Goal: Task Accomplishment & Management: Use online tool/utility

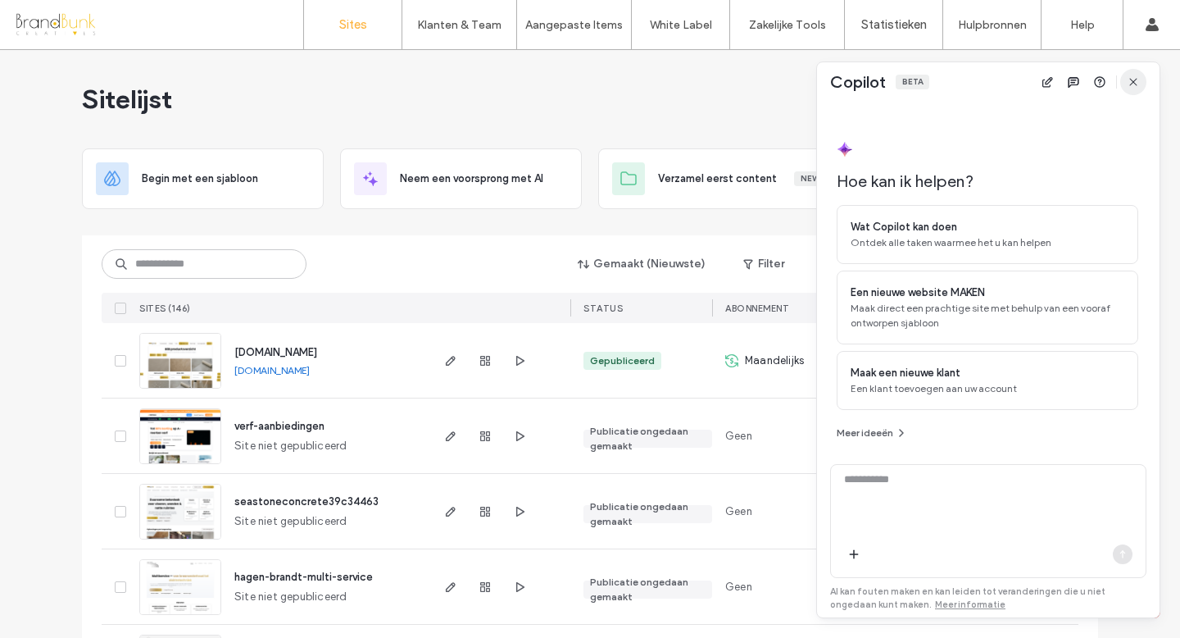
click at [1130, 81] on icon "button" at bounding box center [1133, 81] width 13 height 13
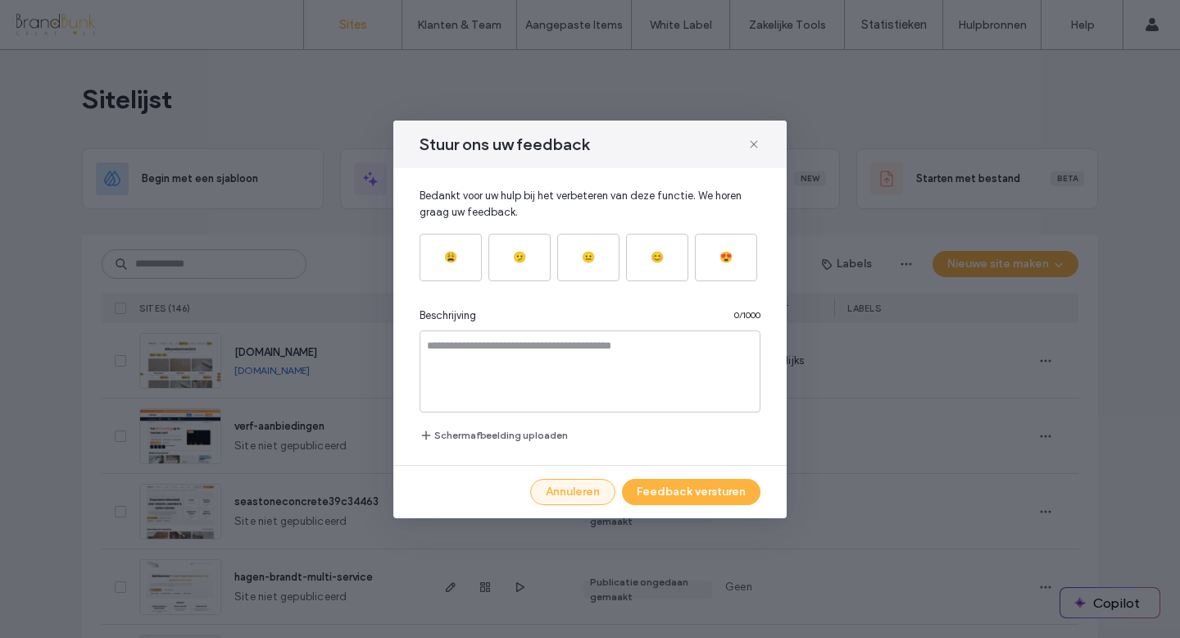
click at [569, 491] on button "Annuleren" at bounding box center [572, 492] width 85 height 26
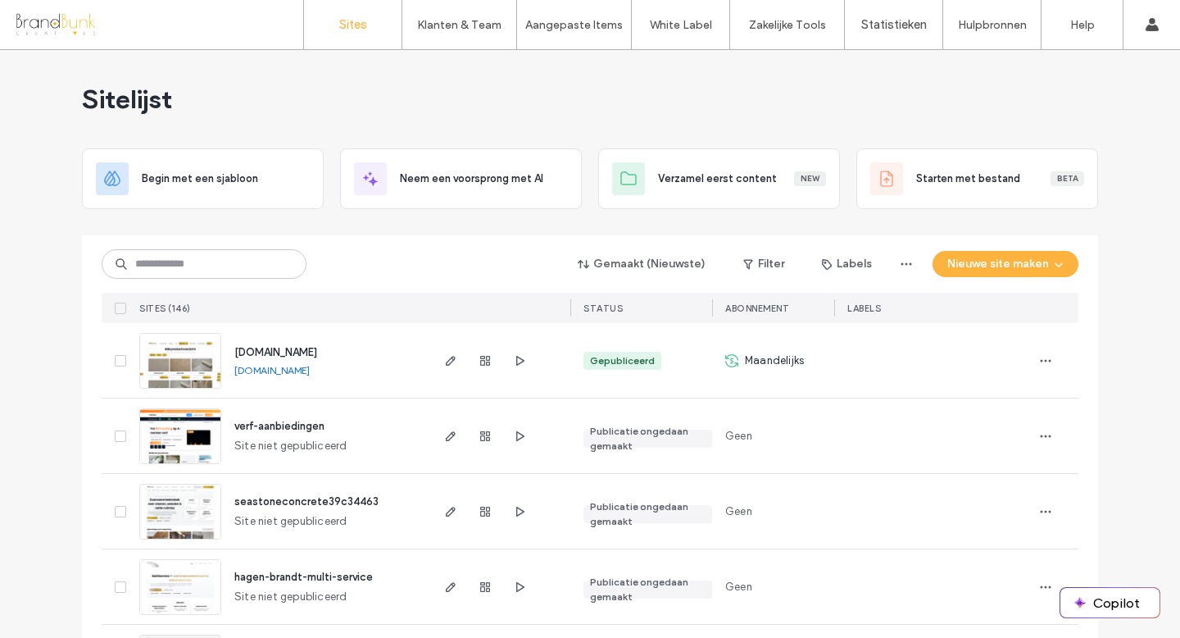
click at [247, 351] on span "www.seastone.nl" at bounding box center [275, 352] width 83 height 12
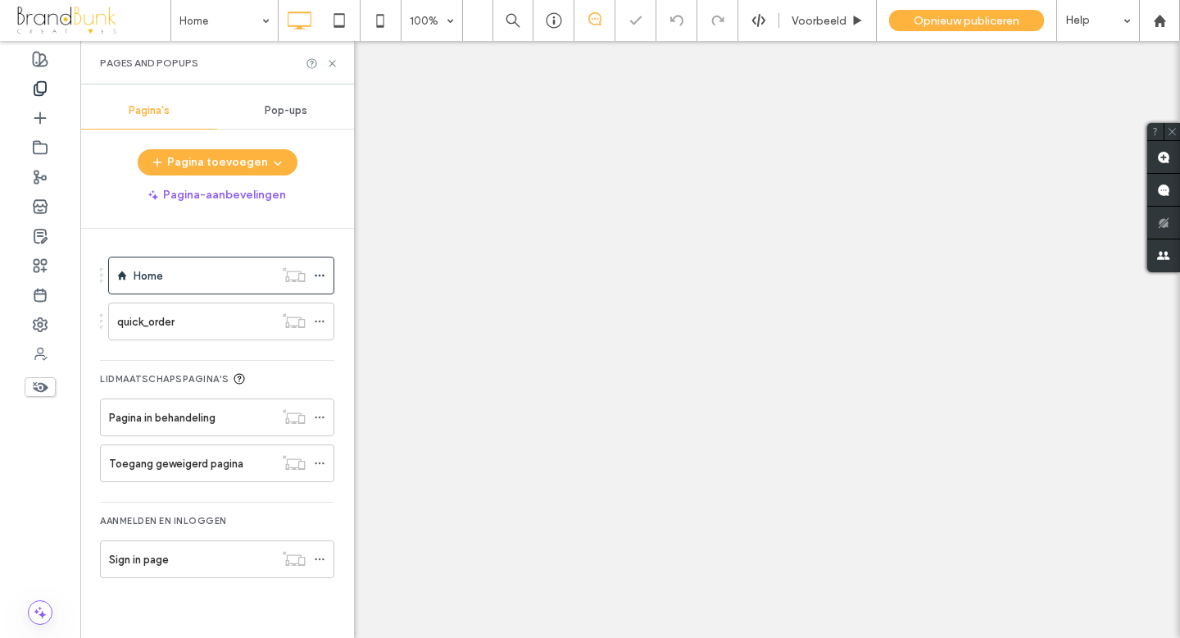
click at [182, 324] on div "quick_order" at bounding box center [195, 321] width 157 height 17
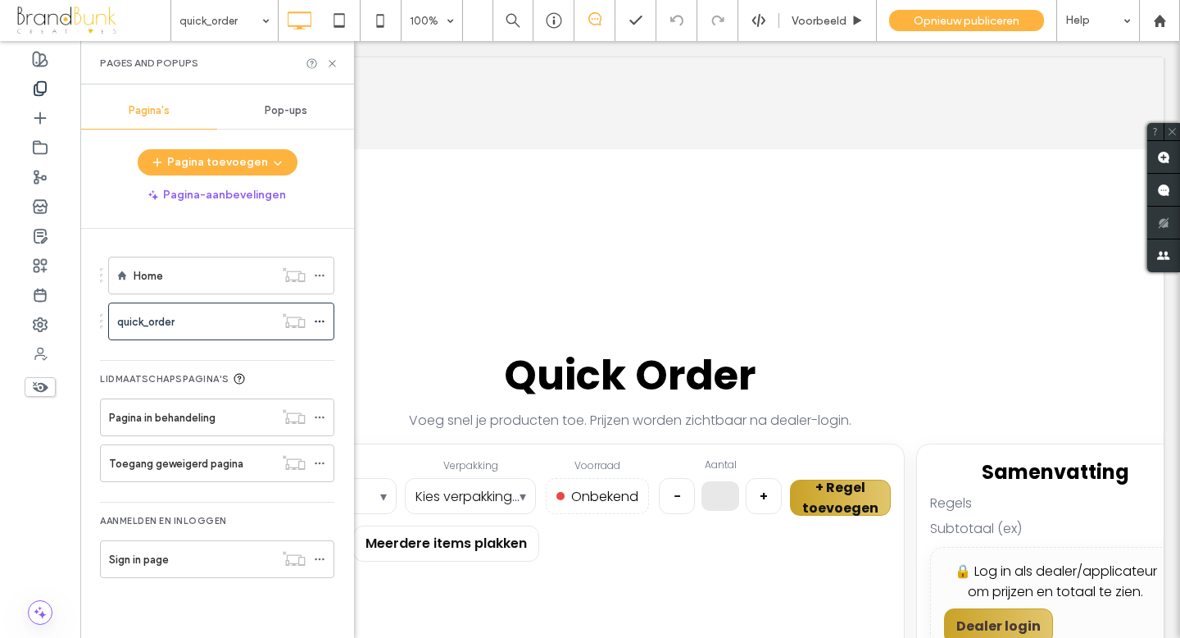
click at [332, 64] on div at bounding box center [590, 319] width 1180 height 638
click at [318, 322] on div at bounding box center [590, 319] width 1180 height 638
click at [321, 321] on div at bounding box center [590, 319] width 1180 height 638
click at [323, 321] on div at bounding box center [590, 319] width 1180 height 638
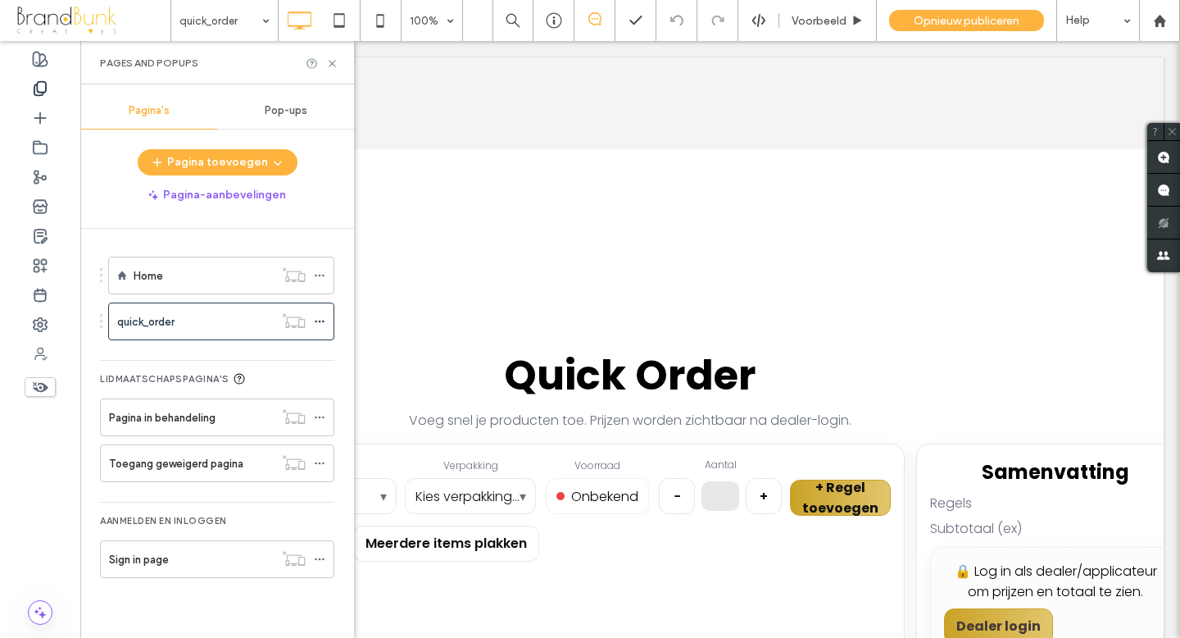
click at [323, 321] on div at bounding box center [590, 319] width 1180 height 638
click at [489, 139] on div at bounding box center [590, 319] width 1180 height 638
click at [334, 65] on div at bounding box center [590, 319] width 1180 height 638
click at [332, 64] on div at bounding box center [590, 319] width 1180 height 638
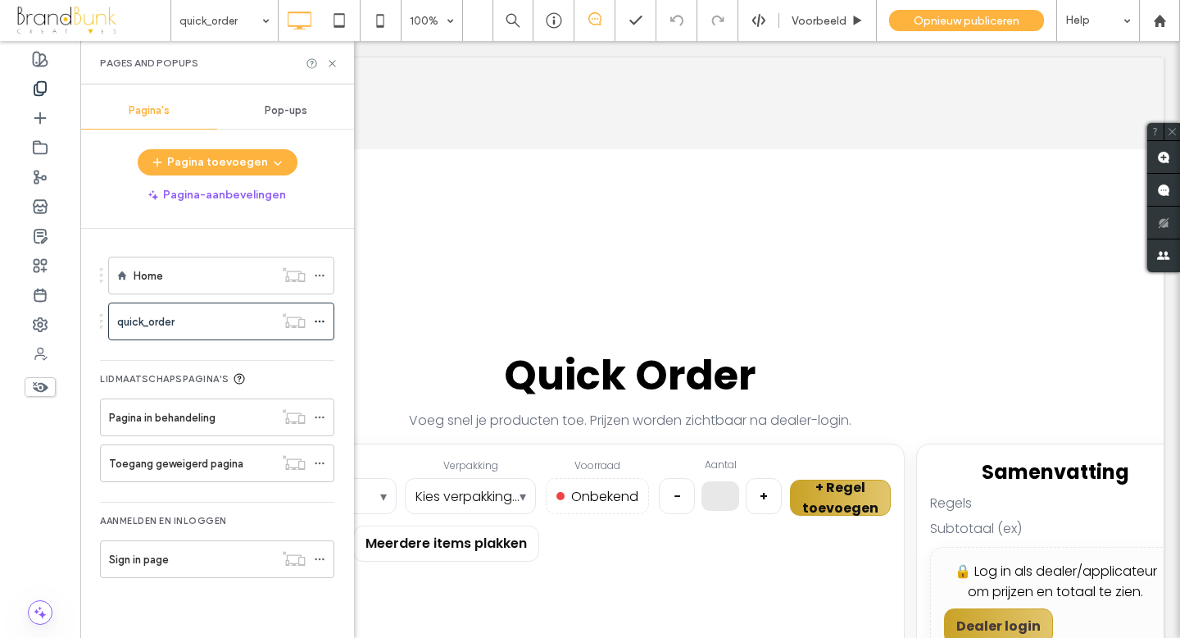
click at [332, 64] on div at bounding box center [590, 319] width 1180 height 638
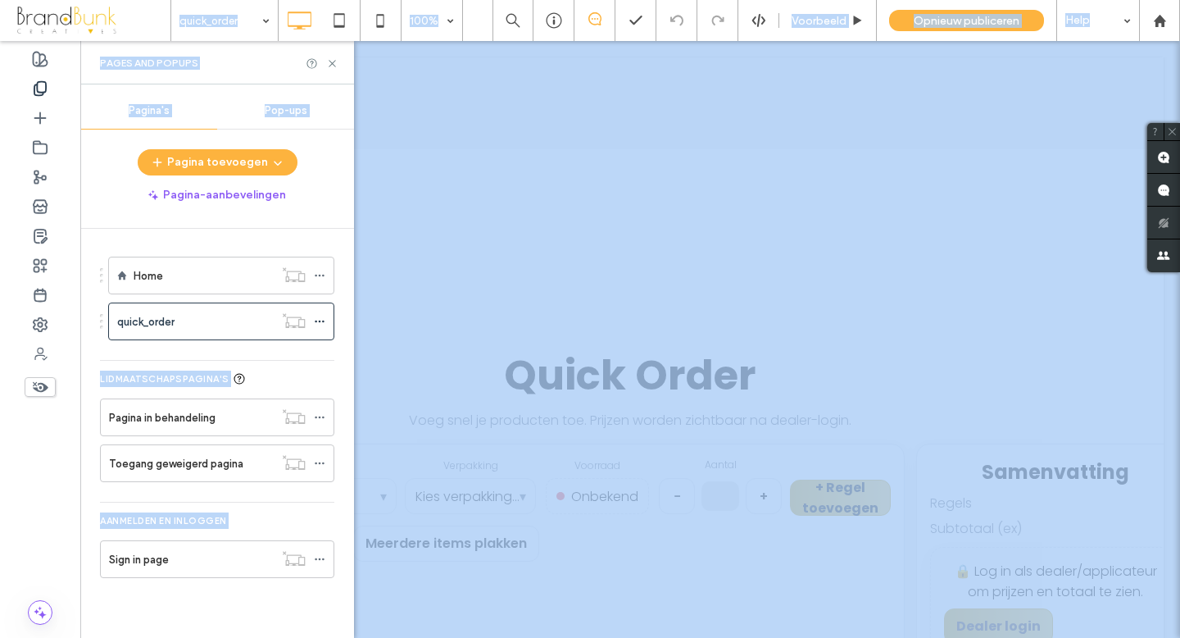
click at [332, 64] on div at bounding box center [590, 319] width 1180 height 638
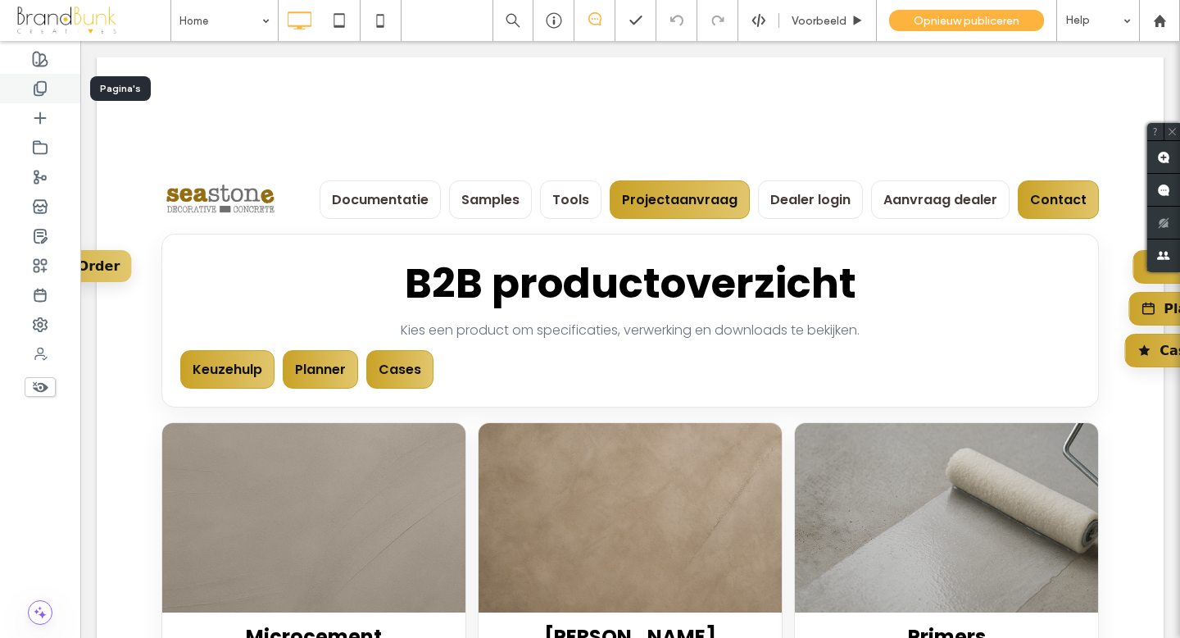
click at [41, 89] on icon at bounding box center [40, 88] width 16 height 16
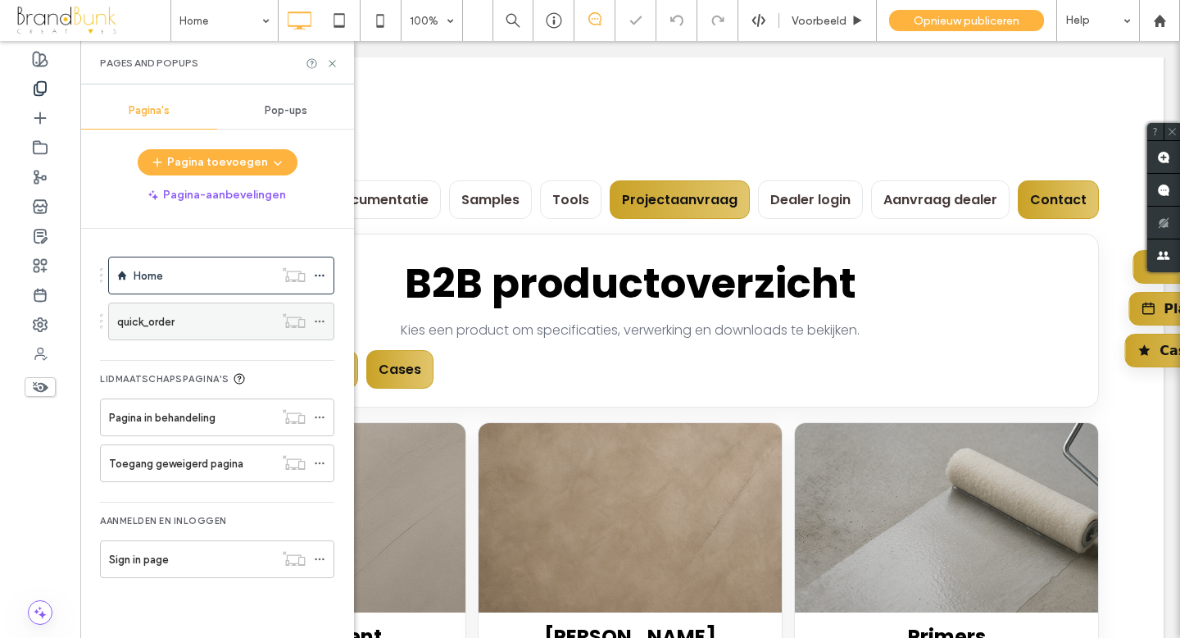
click at [158, 316] on label "quick_order" at bounding box center [145, 321] width 57 height 29
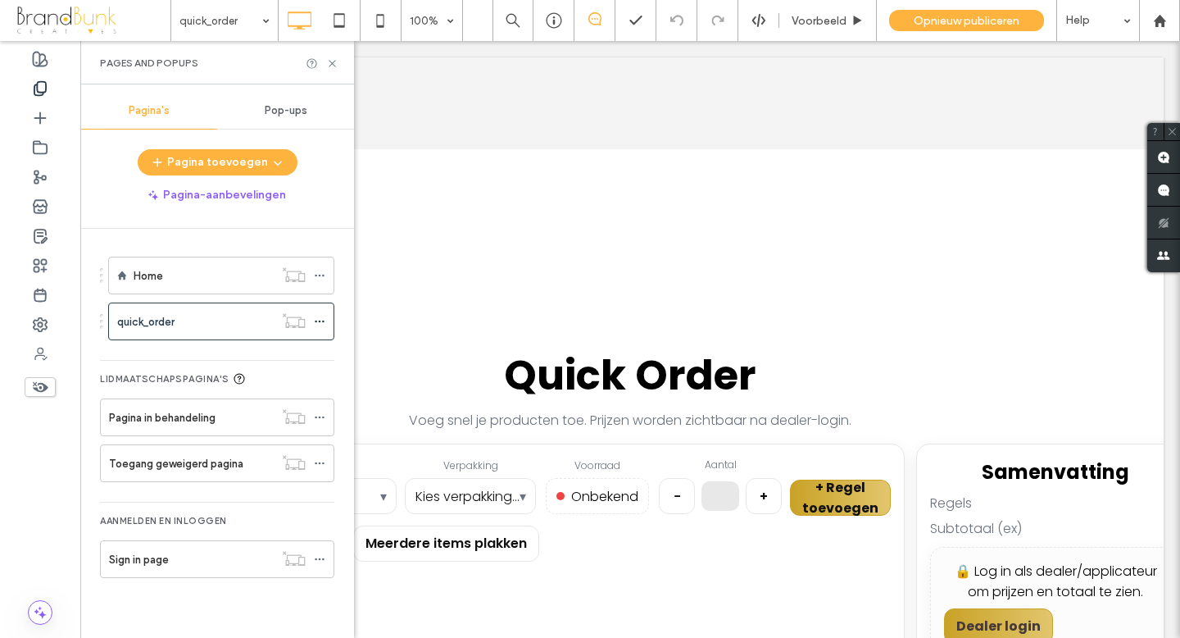
click at [330, 66] on div at bounding box center [590, 319] width 1180 height 638
click at [332, 65] on div at bounding box center [590, 319] width 1180 height 638
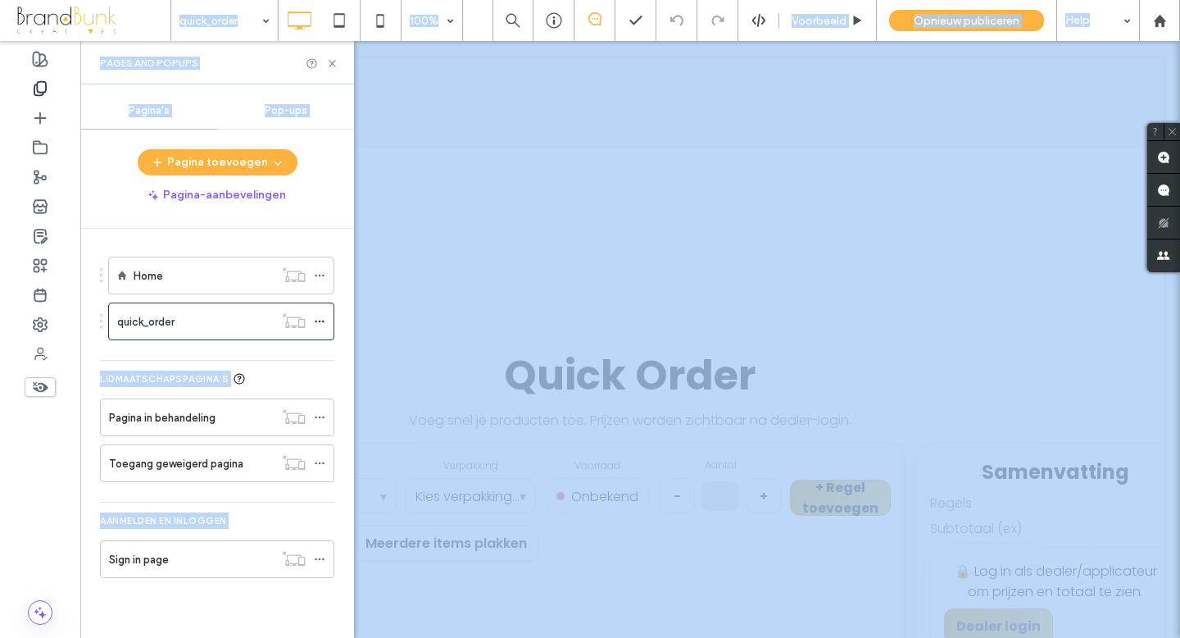
click at [332, 65] on div at bounding box center [590, 319] width 1180 height 638
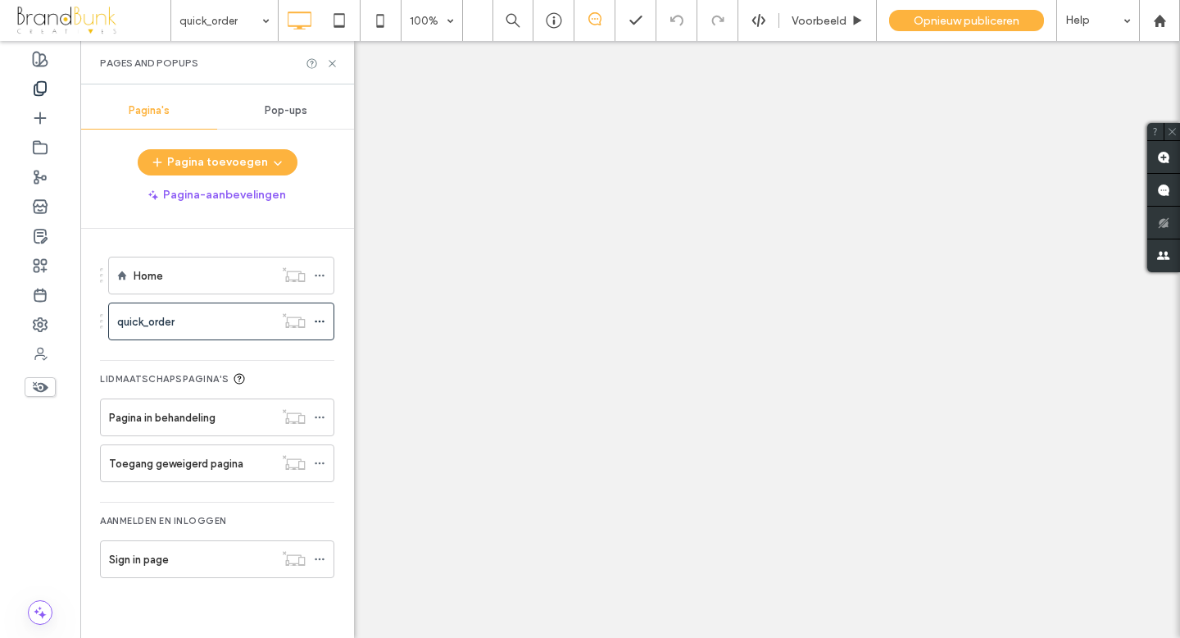
click at [332, 63] on div at bounding box center [590, 319] width 1180 height 638
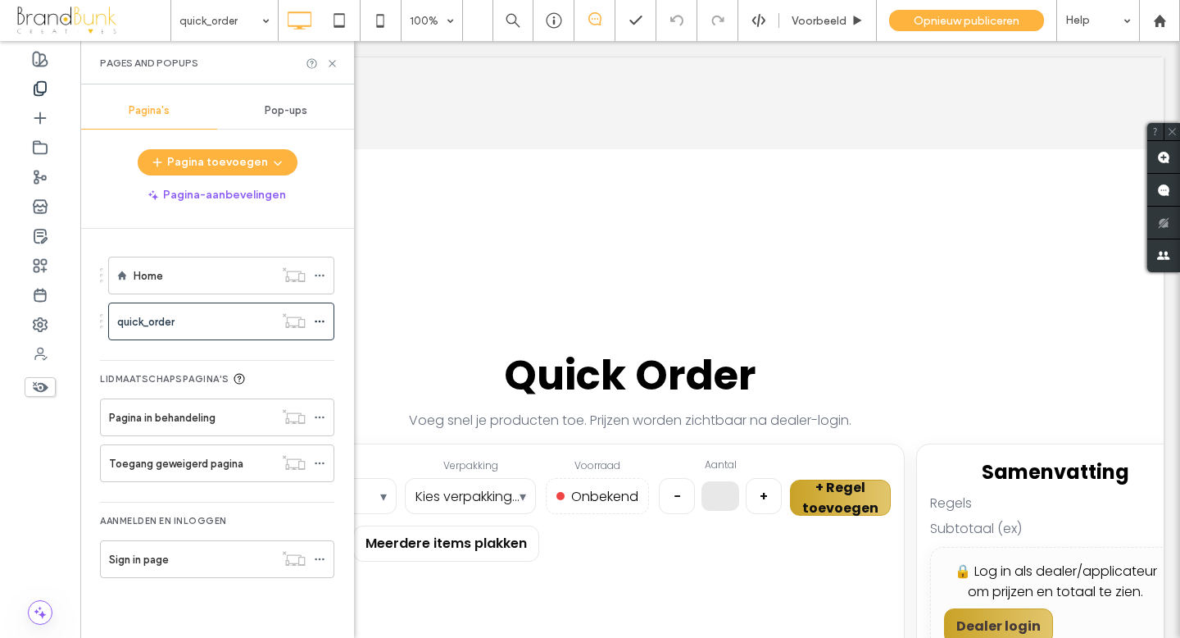
click at [415, 153] on div at bounding box center [590, 319] width 1180 height 638
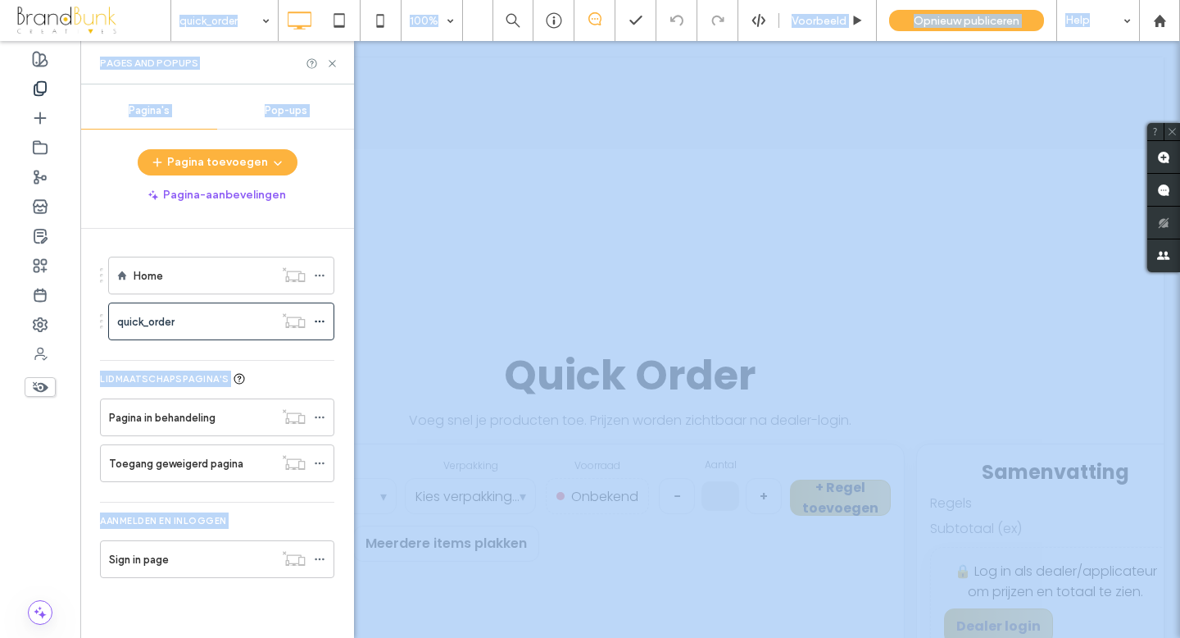
click at [415, 153] on div at bounding box center [590, 319] width 1180 height 638
click at [332, 63] on div at bounding box center [590, 319] width 1180 height 638
click at [686, 270] on div at bounding box center [590, 319] width 1180 height 638
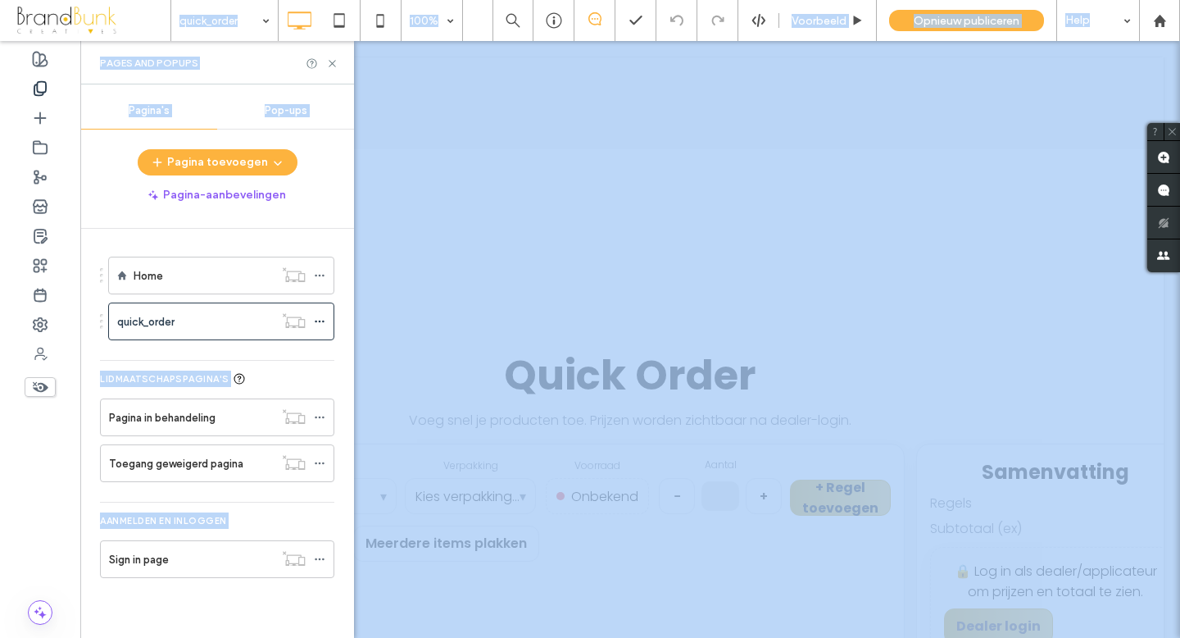
click at [316, 320] on div at bounding box center [590, 319] width 1180 height 638
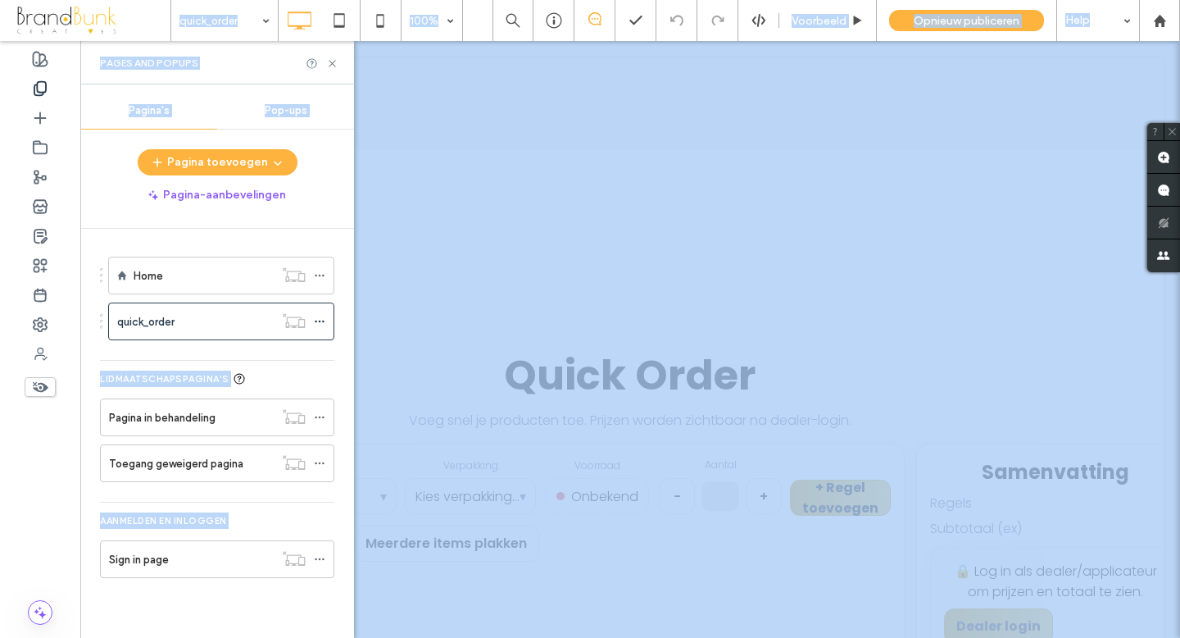
click at [316, 320] on div at bounding box center [590, 319] width 1180 height 638
click at [321, 321] on div at bounding box center [590, 319] width 1180 height 638
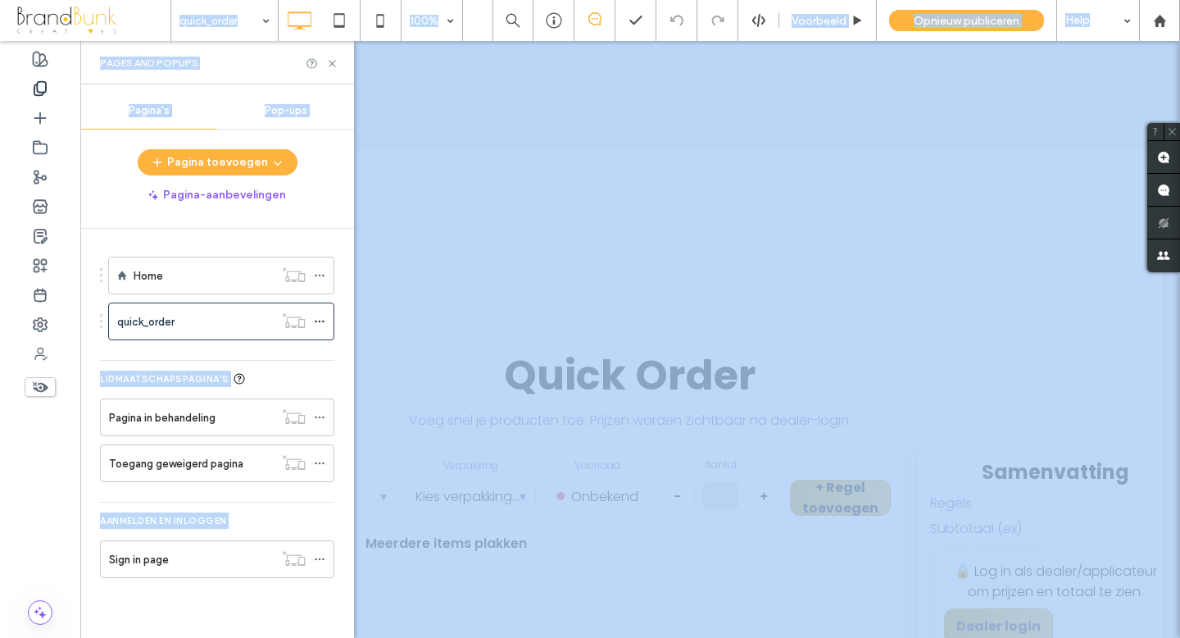
click at [321, 321] on div at bounding box center [590, 319] width 1180 height 638
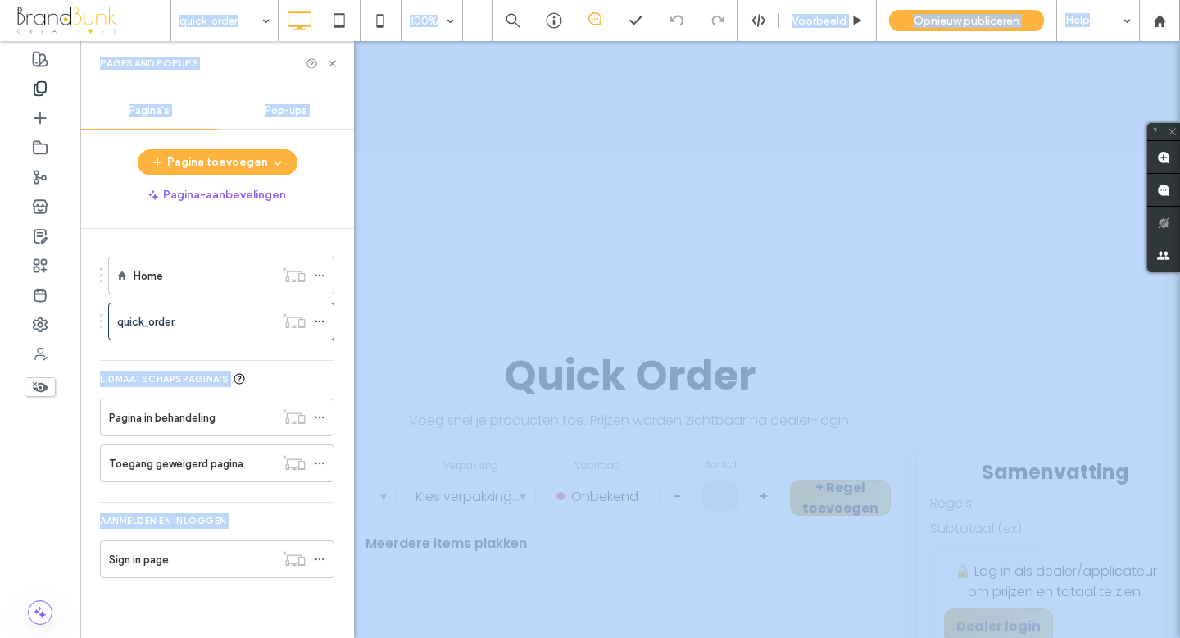
click at [321, 321] on div at bounding box center [590, 319] width 1180 height 638
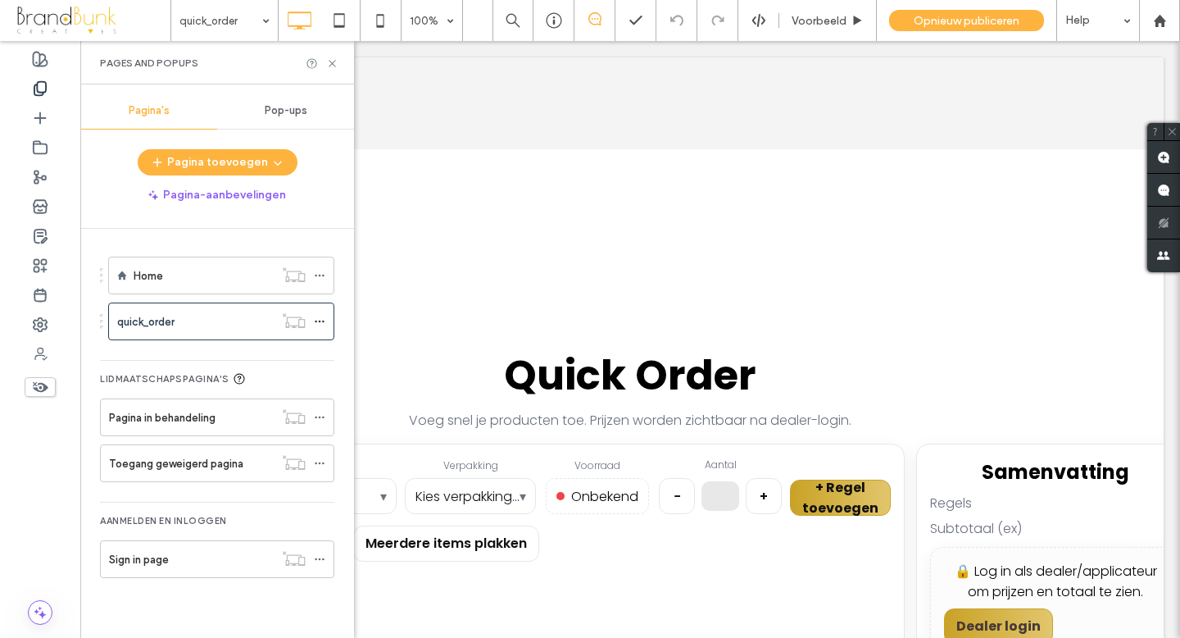
click at [317, 417] on div at bounding box center [590, 319] width 1180 height 638
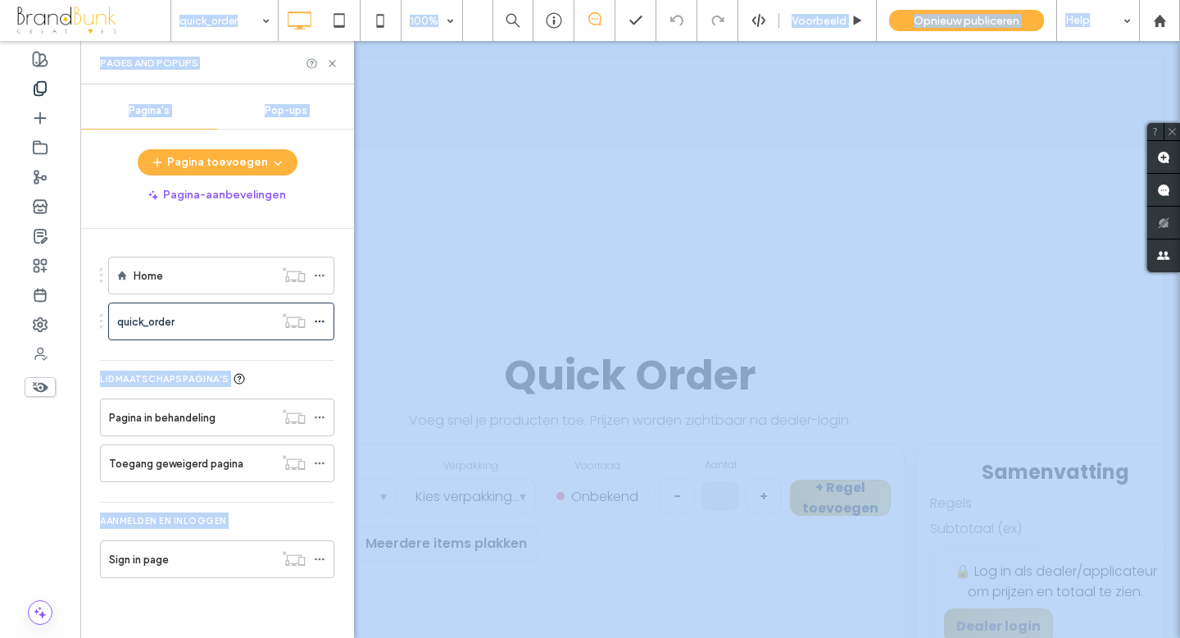
click at [317, 417] on div at bounding box center [590, 319] width 1180 height 638
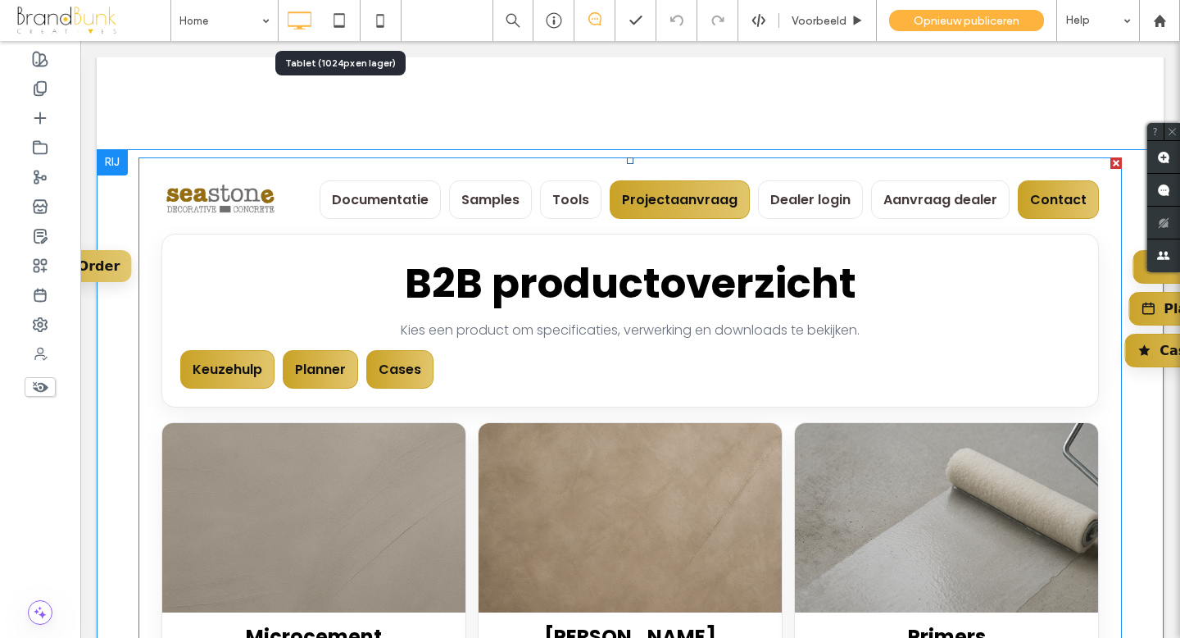
click at [383, 278] on span at bounding box center [631, 639] width 984 height 964
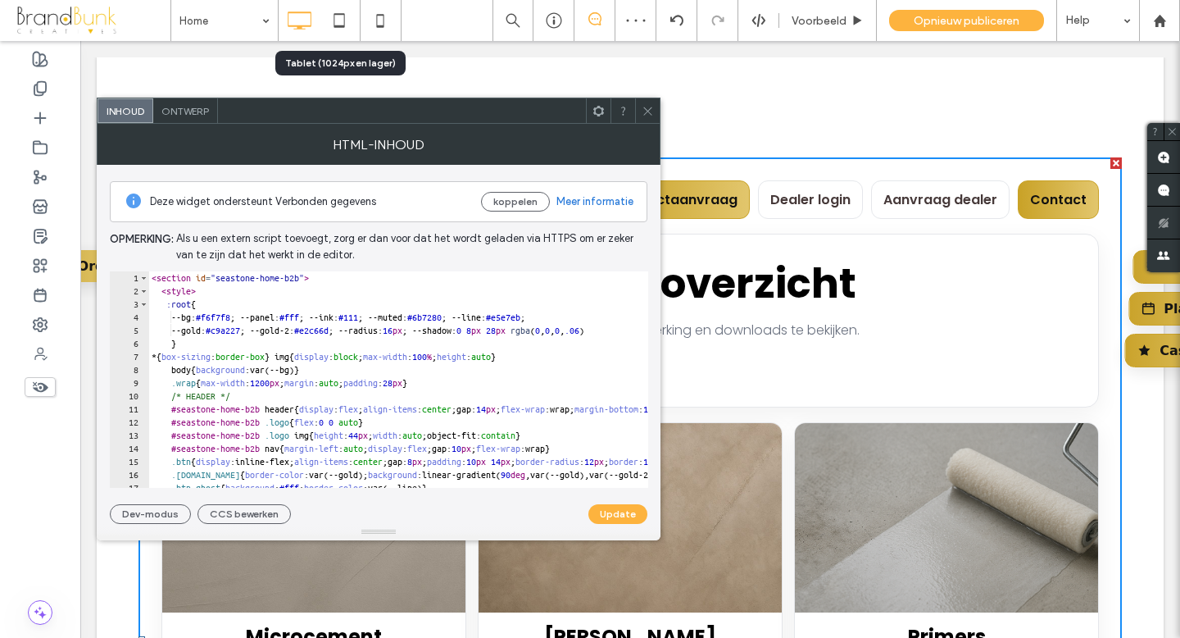
click at [645, 111] on icon at bounding box center [648, 111] width 12 height 12
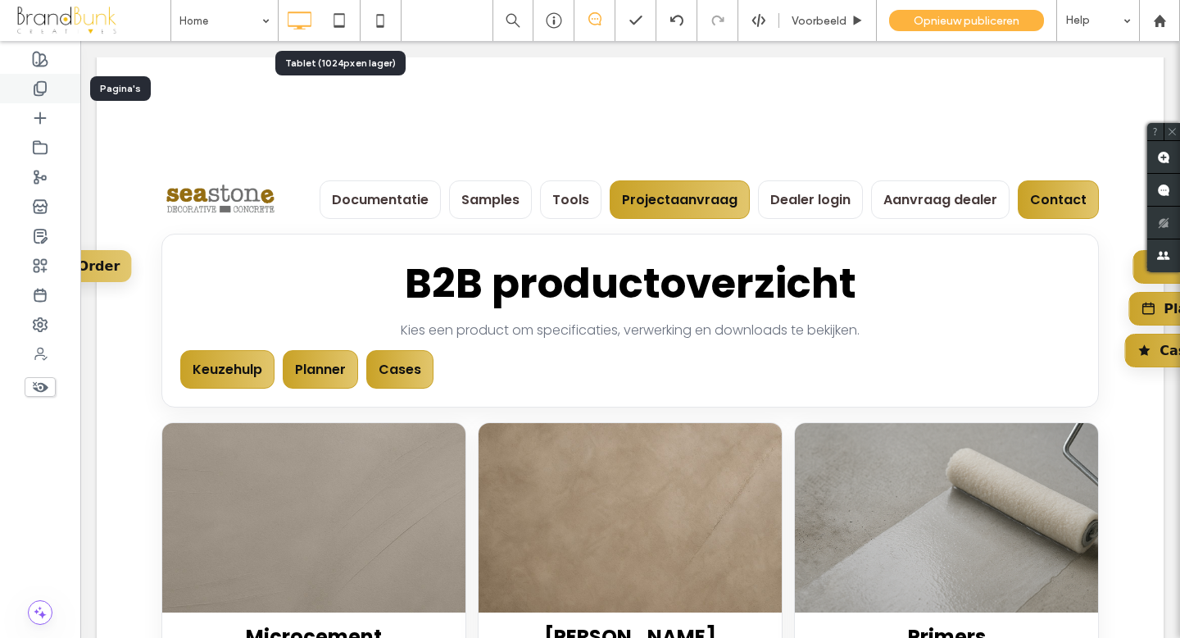
click at [43, 84] on icon at bounding box center [40, 88] width 16 height 16
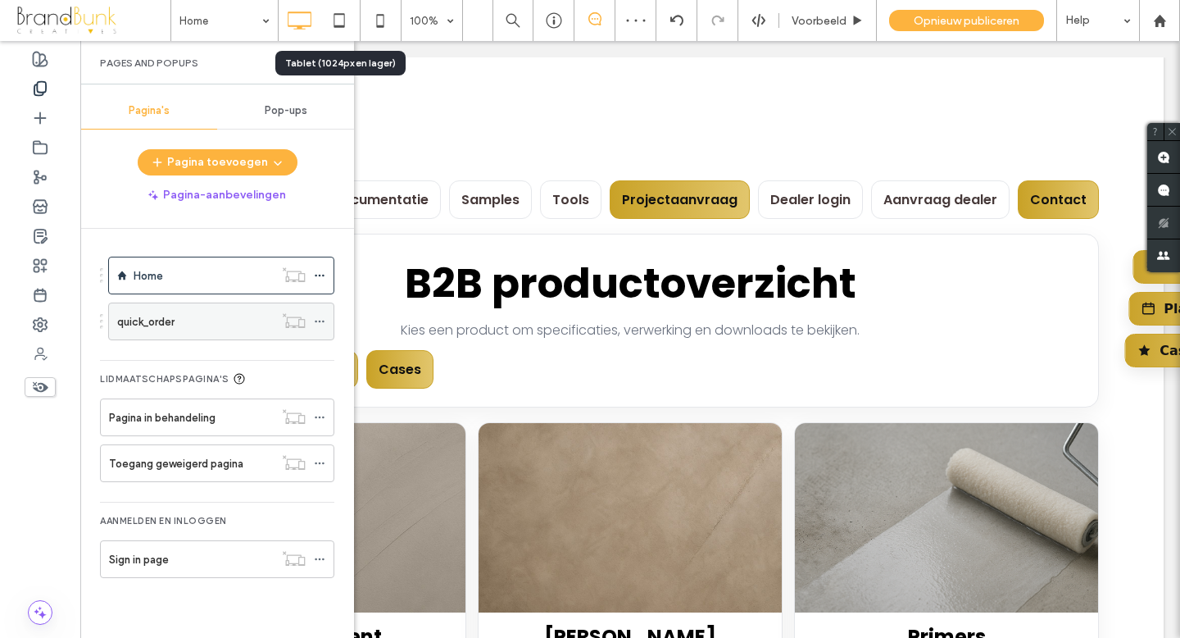
click at [322, 323] on icon at bounding box center [319, 321] width 11 height 11
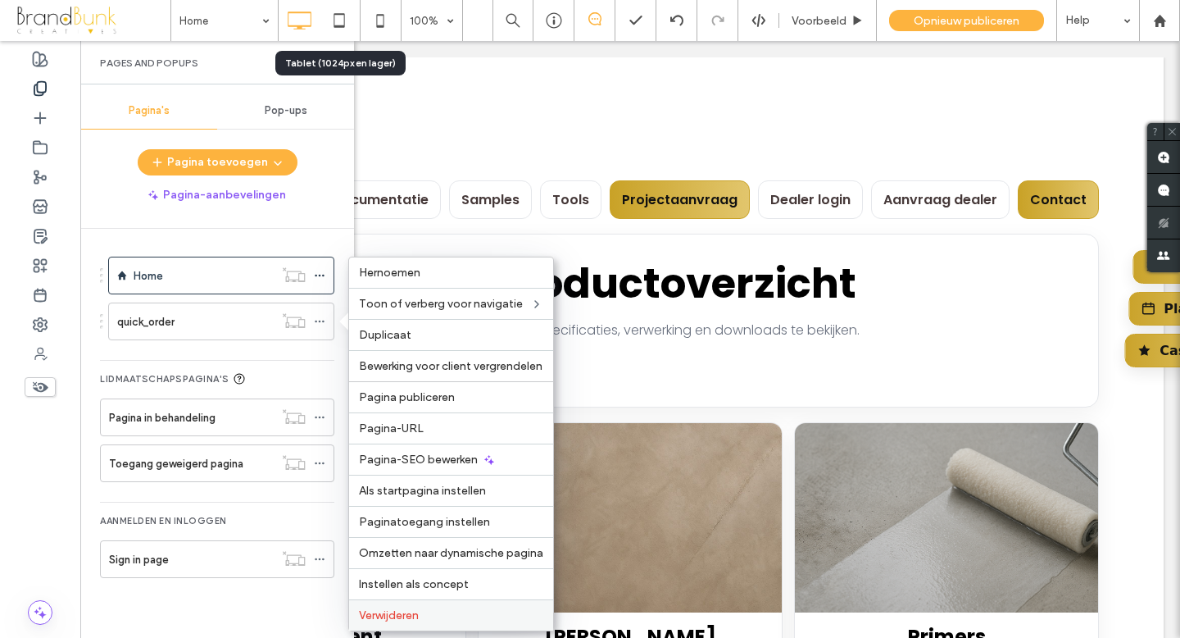
click at [411, 609] on span "Verwijderen" at bounding box center [389, 615] width 60 height 14
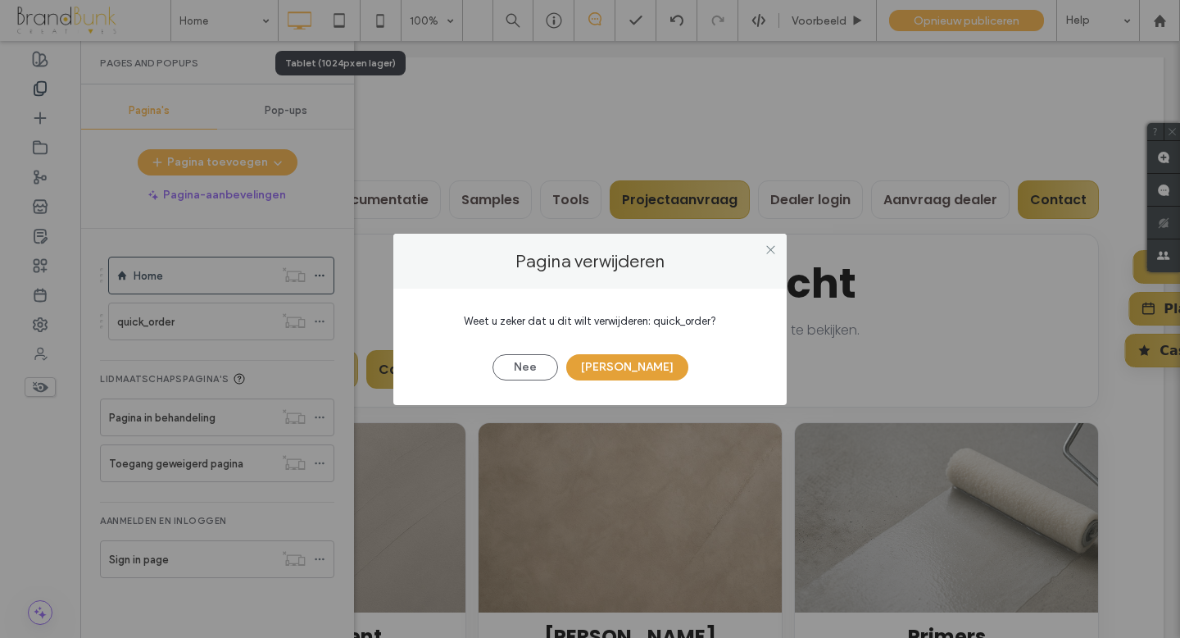
click at [629, 370] on button "Ja" at bounding box center [627, 367] width 122 height 26
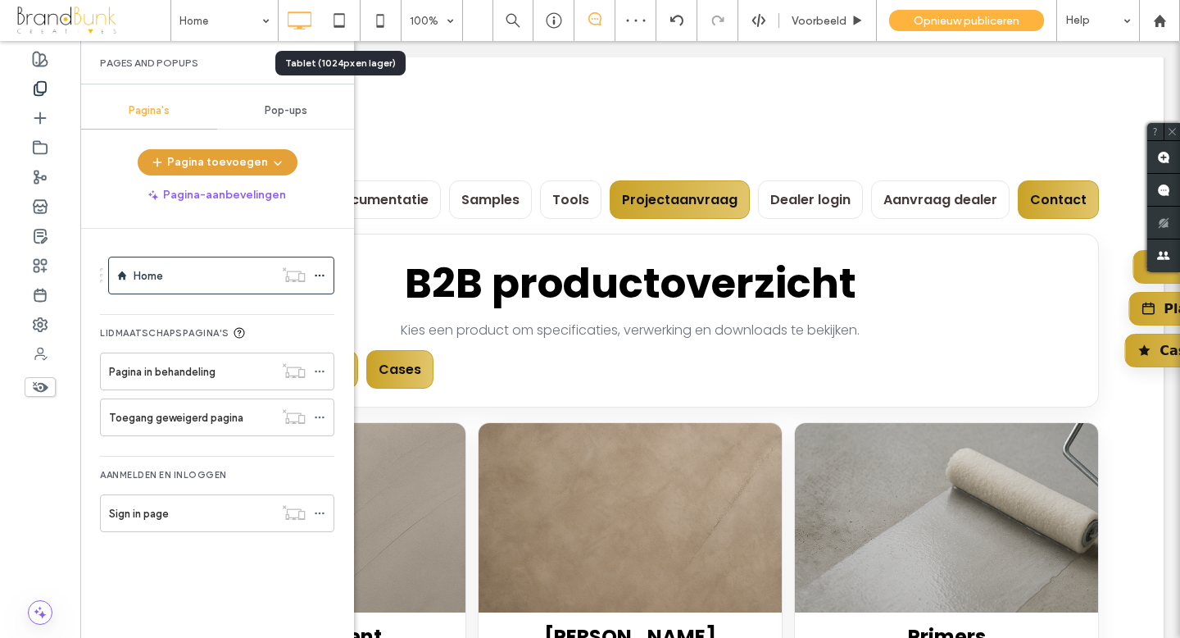
click at [231, 161] on button "Pagina toevoegen" at bounding box center [218, 162] width 160 height 26
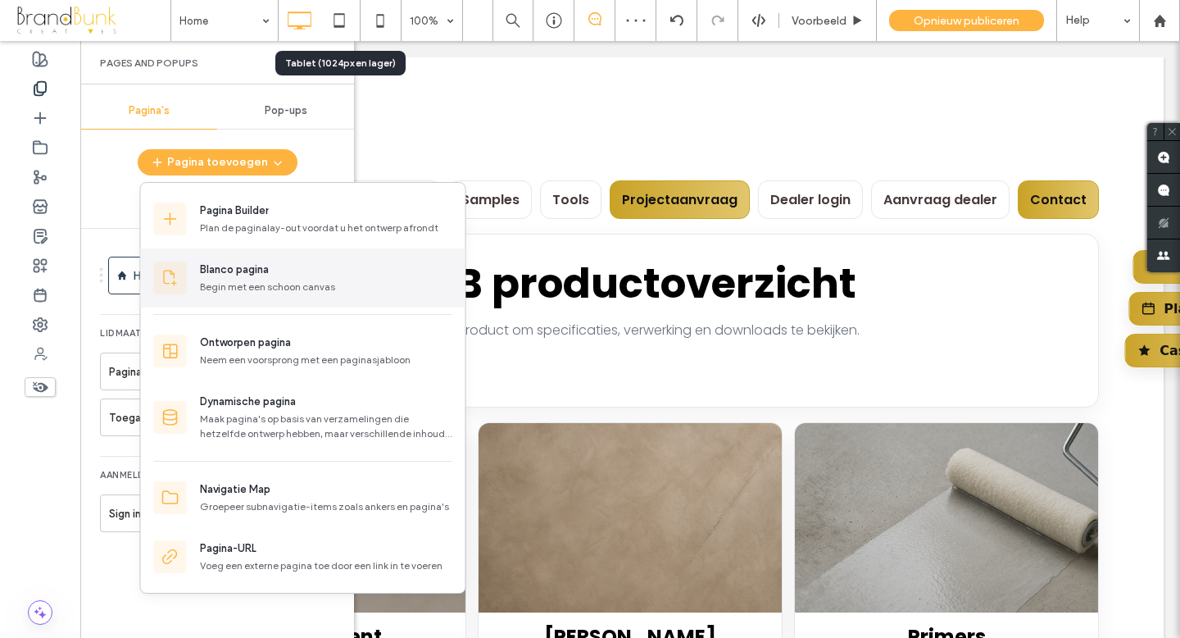
click at [236, 265] on div "Blanco pagina" at bounding box center [234, 269] width 69 height 16
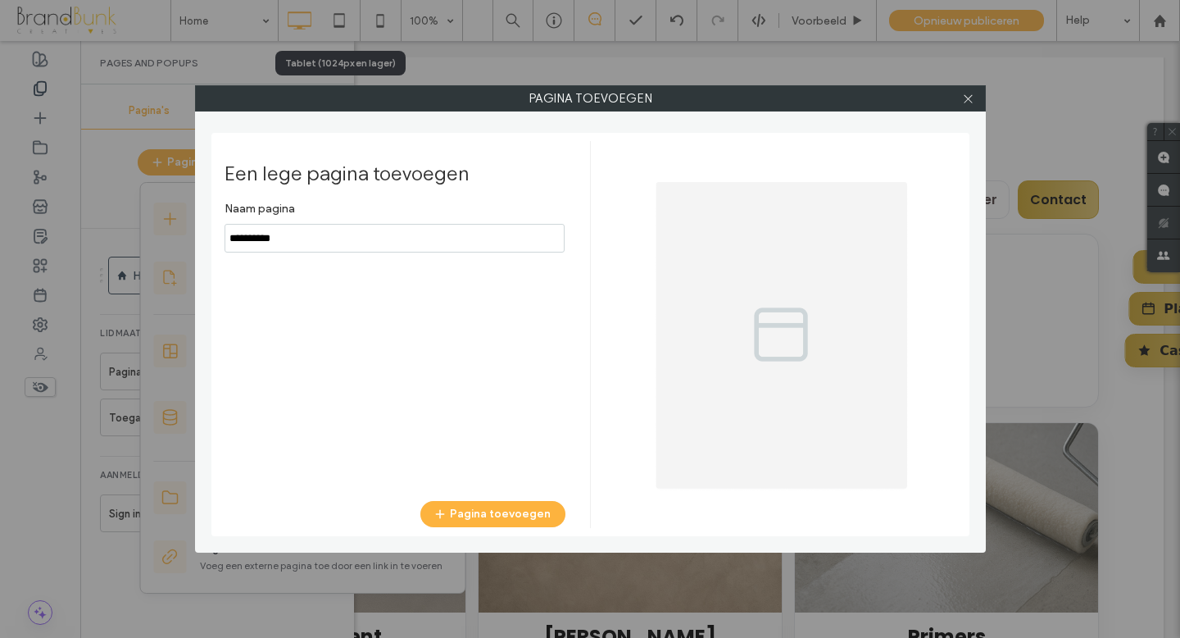
drag, startPoint x: 298, startPoint y: 243, endPoint x: 220, endPoint y: 241, distance: 77.1
click at [220, 241] on div "Een lege pagina toevoegen Naam pagina Pagina toevoegen" at bounding box center [590, 334] width 758 height 403
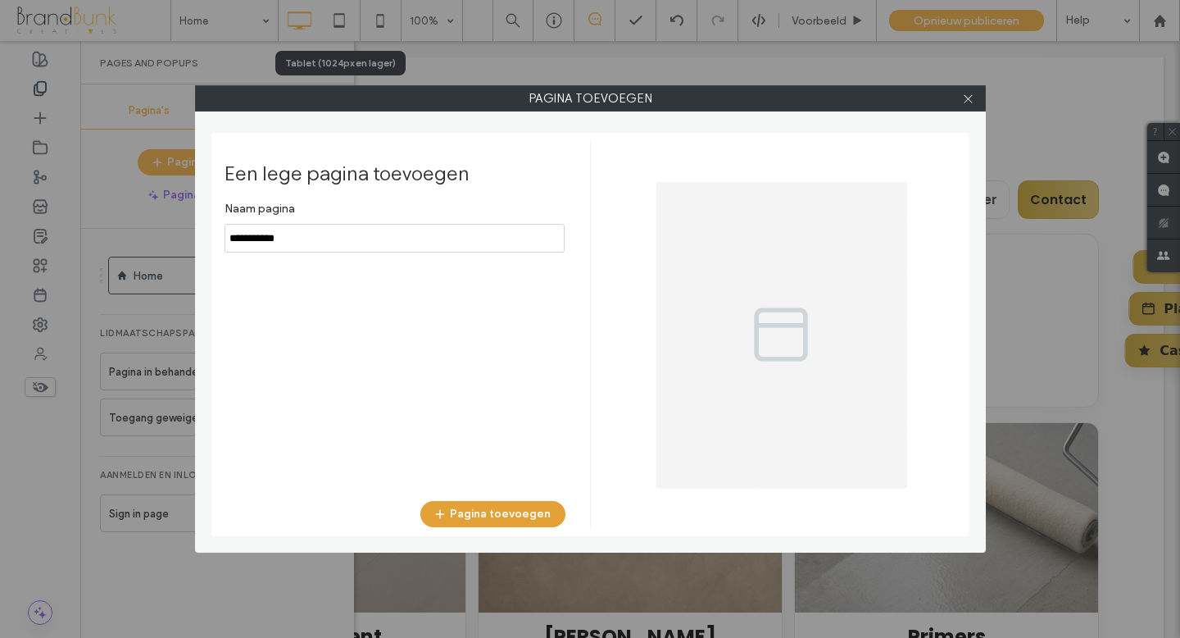
type input "**********"
click at [514, 509] on button "Pagina toevoegen" at bounding box center [492, 514] width 145 height 26
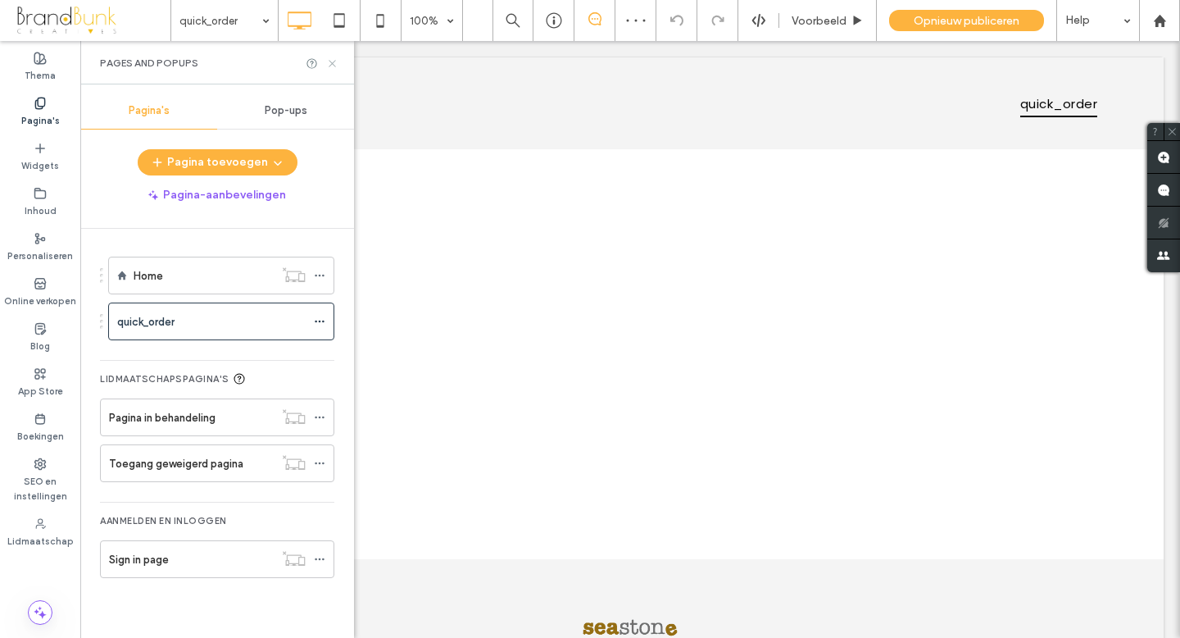
click at [333, 65] on icon at bounding box center [332, 63] width 12 height 12
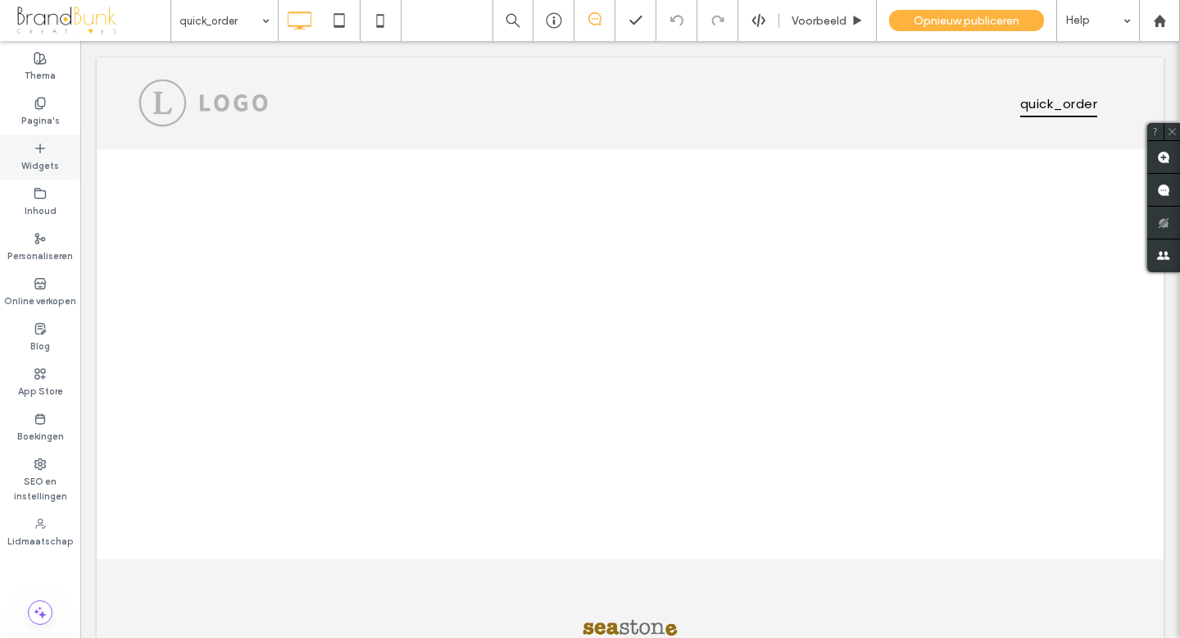
click at [46, 166] on label "Widgets" at bounding box center [40, 164] width 38 height 18
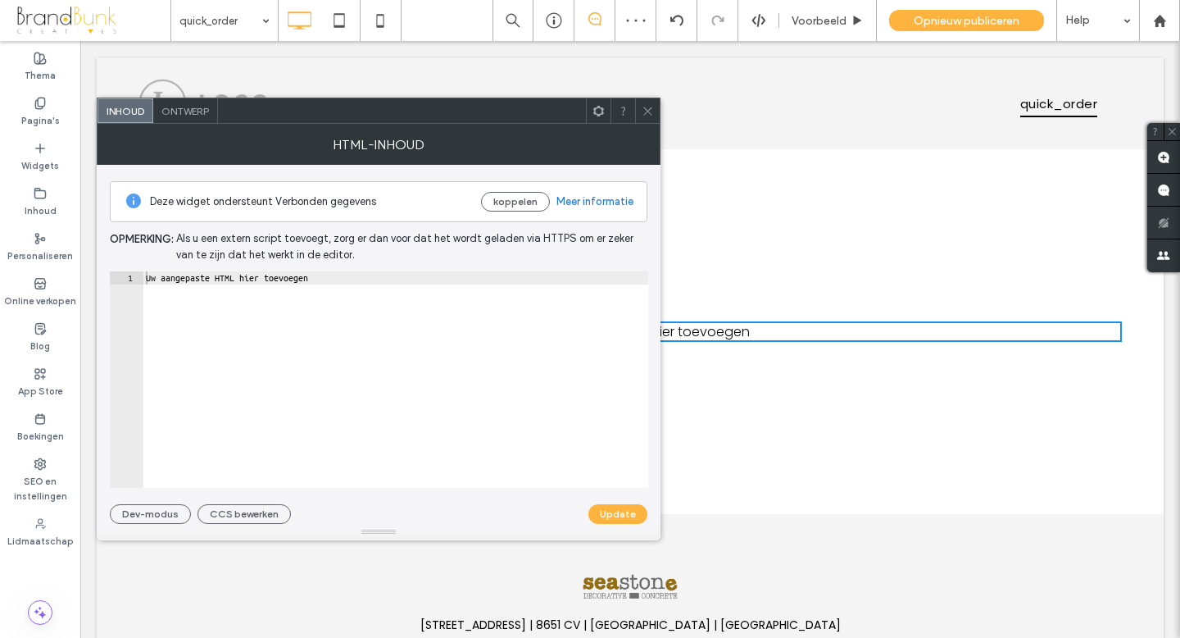
type textarea "**********"
click at [348, 271] on div "Uw aangepaste HTML hier toevoegen" at bounding box center [396, 392] width 506 height 243
drag, startPoint x: 348, startPoint y: 271, endPoint x: 118, endPoint y: 275, distance: 230.4
click at [118, 275] on div "**********" at bounding box center [379, 379] width 539 height 216
paste textarea "Cursor at row 1"
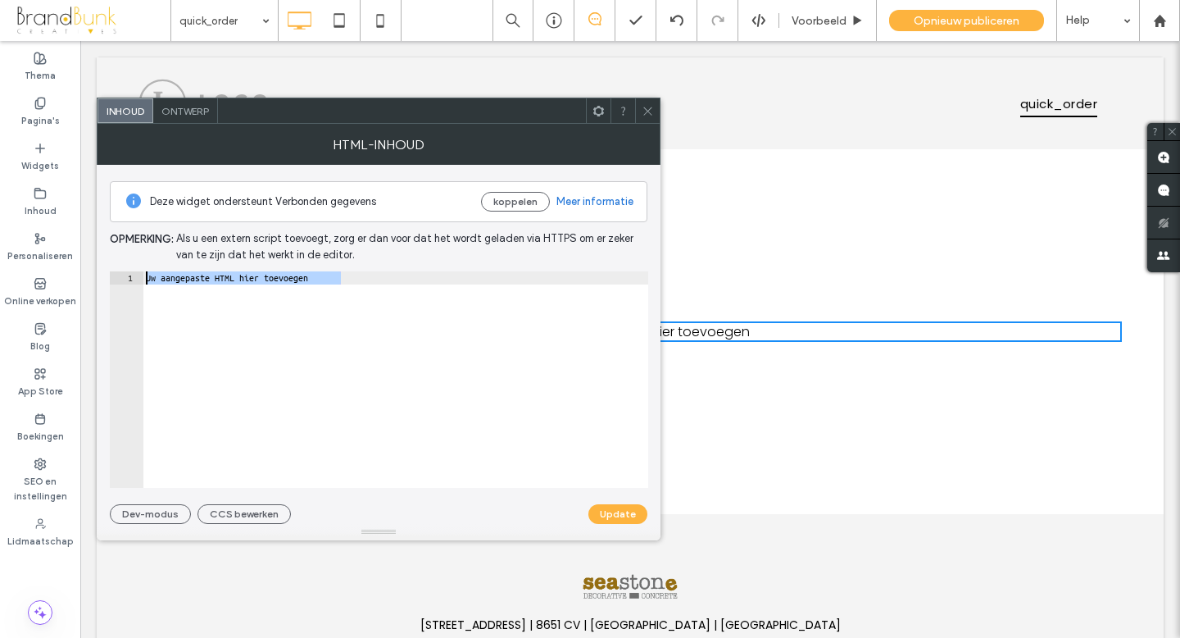
scroll to position [4256, 0]
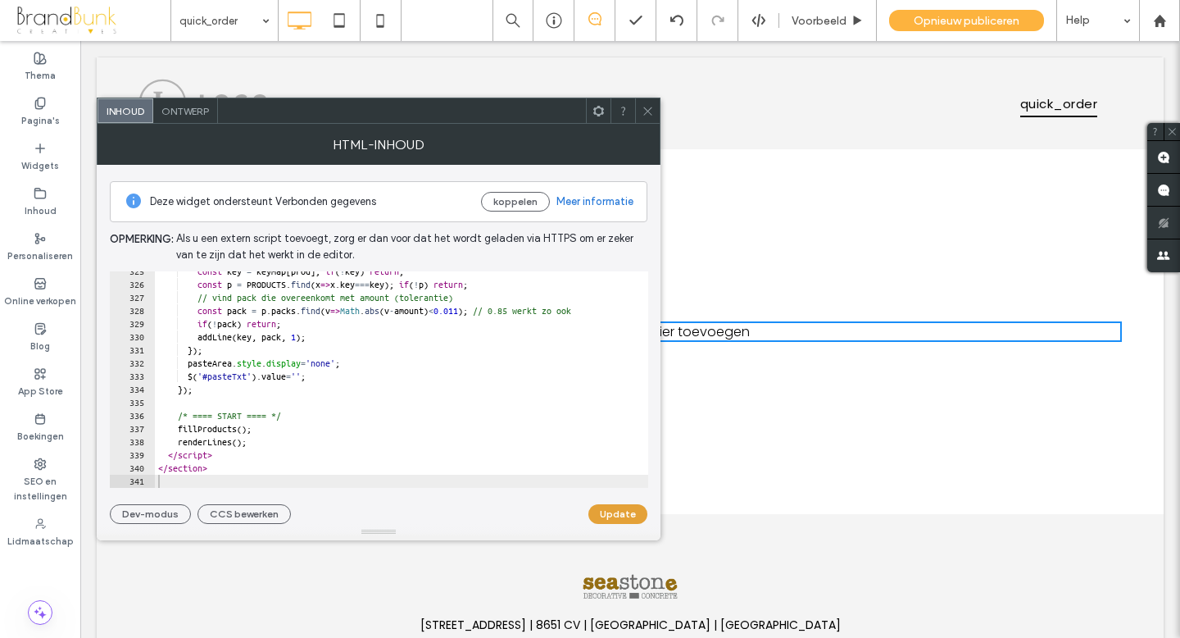
click at [607, 511] on button "Update" at bounding box center [618, 514] width 59 height 20
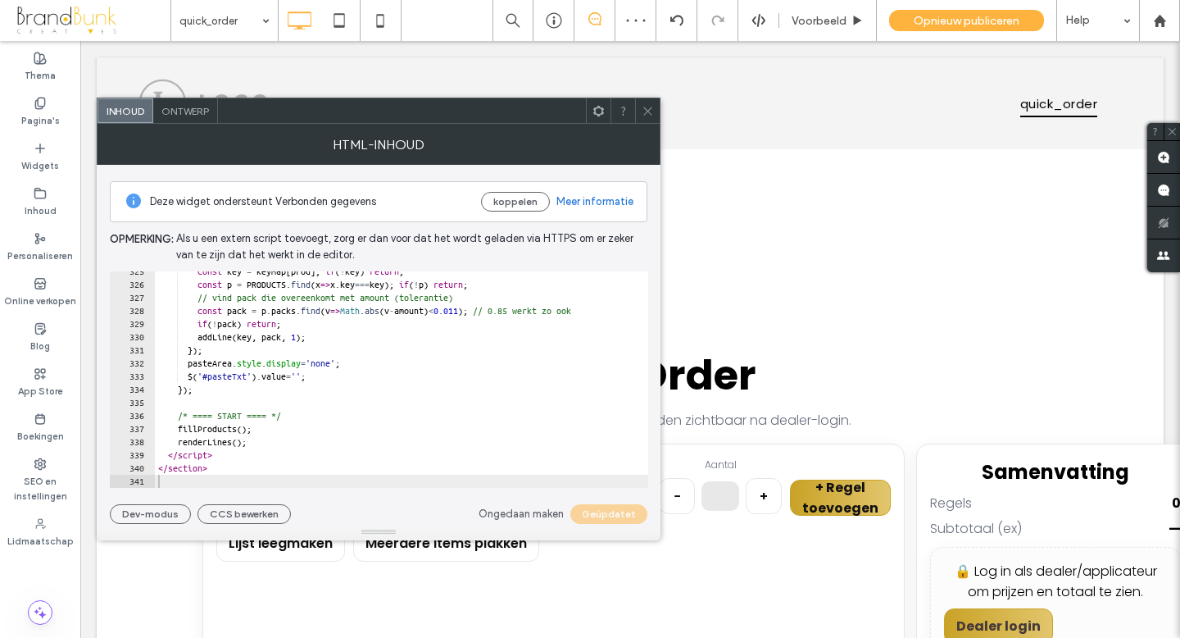
click at [649, 116] on icon at bounding box center [648, 111] width 12 height 12
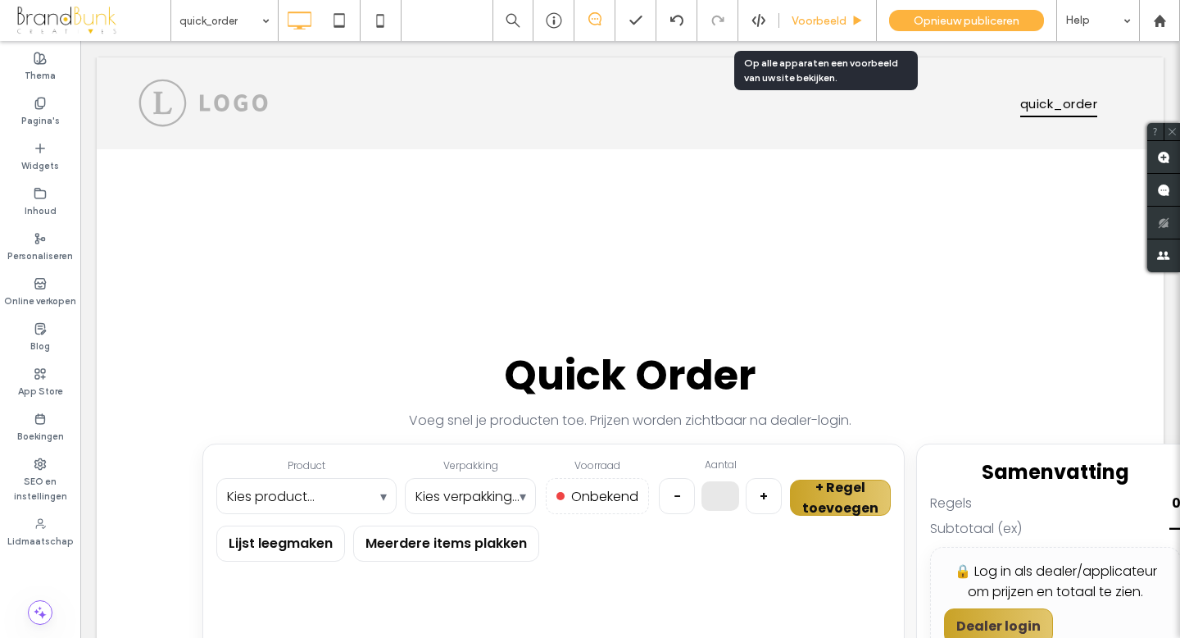
click at [821, 20] on span "Voorbeeld" at bounding box center [819, 21] width 55 height 14
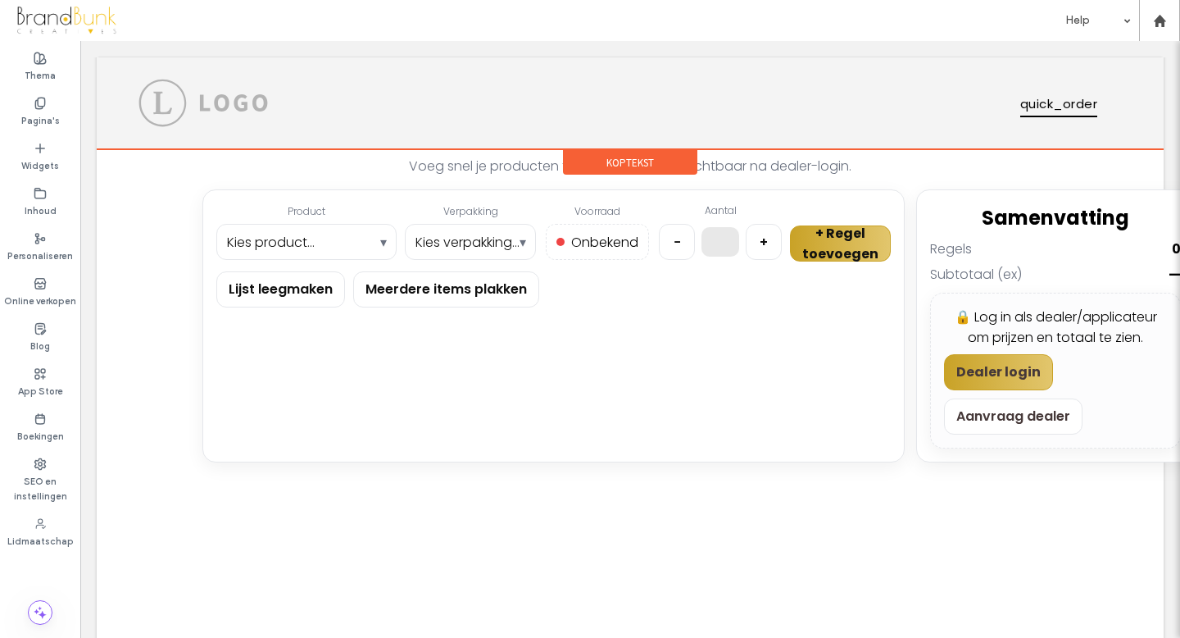
scroll to position [0, 0]
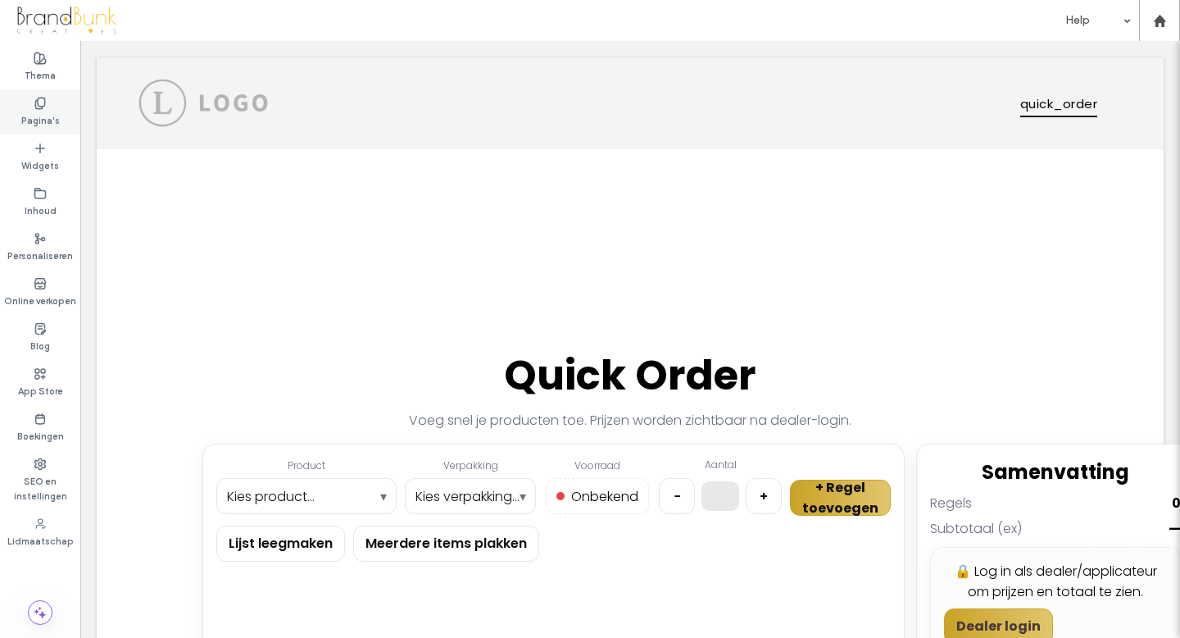
click at [46, 117] on label "Pagina's" at bounding box center [40, 119] width 39 height 18
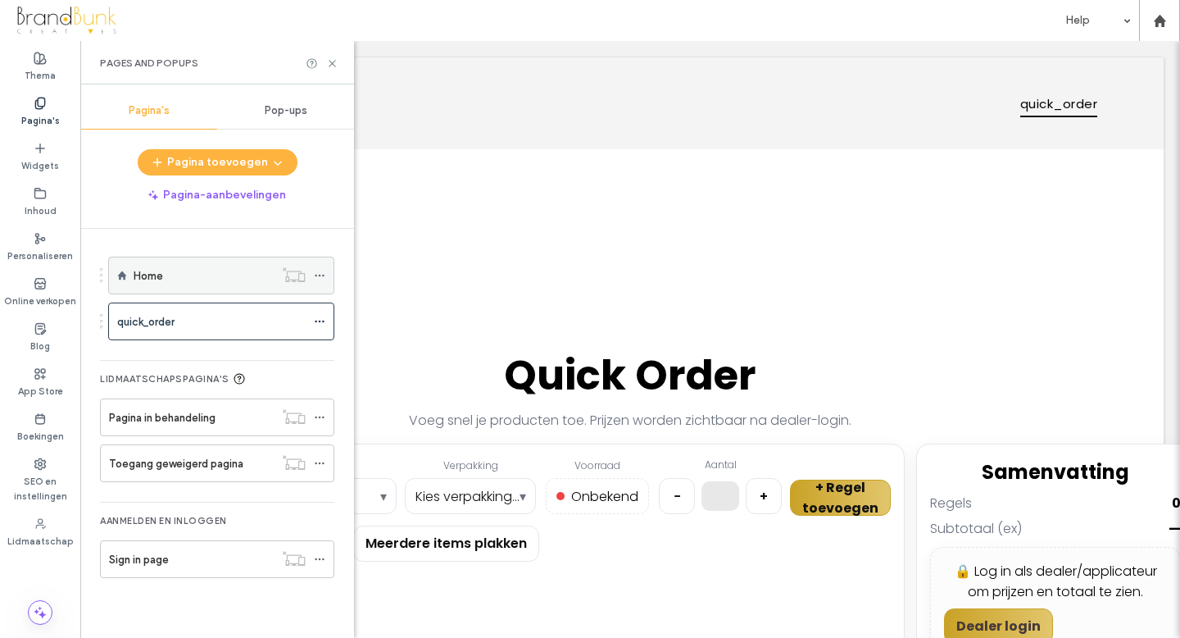
click at [160, 279] on label "Home" at bounding box center [149, 275] width 30 height 29
click at [160, 280] on div at bounding box center [590, 319] width 1180 height 638
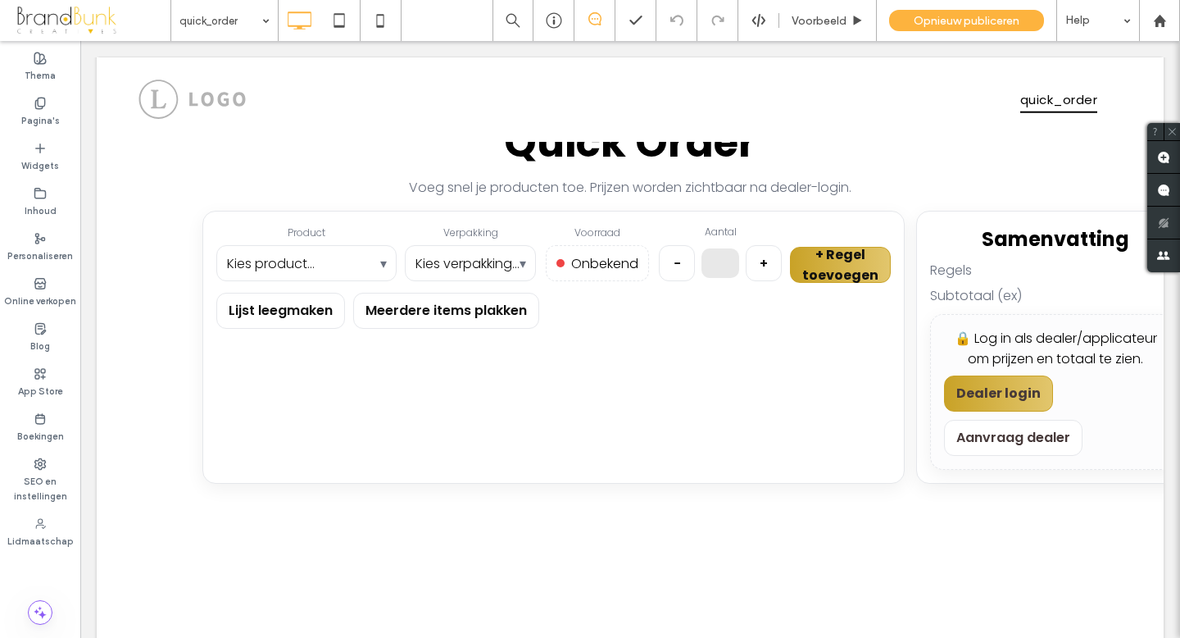
scroll to position [234, 0]
click at [384, 381] on div "**********" at bounding box center [553, 346] width 702 height 273
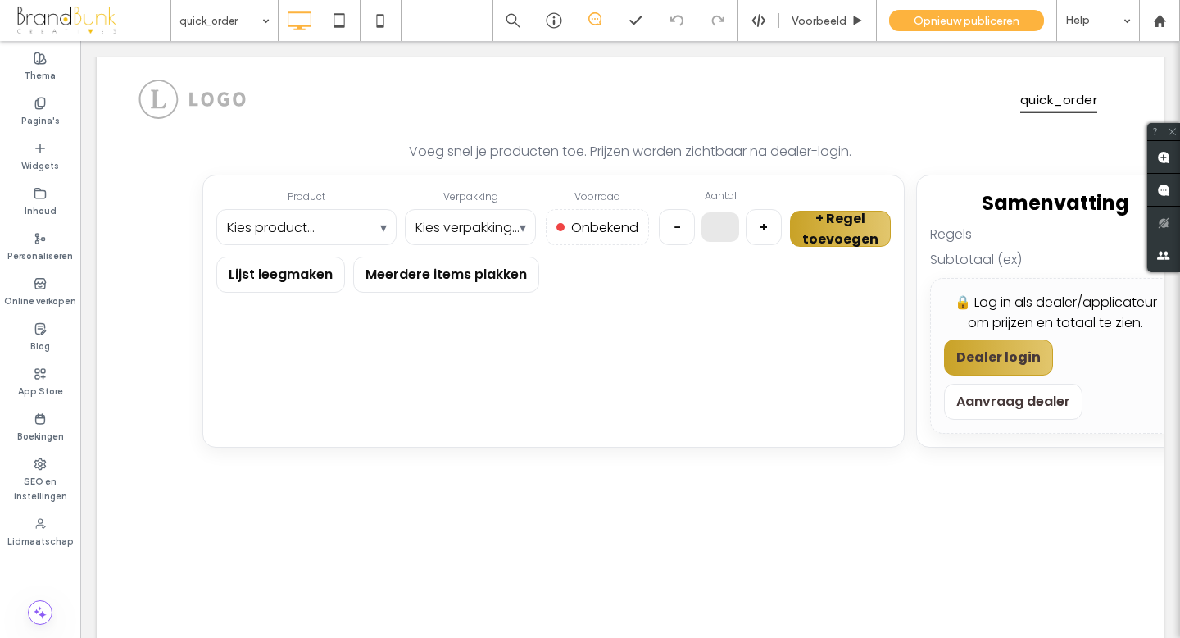
scroll to position [277, 0]
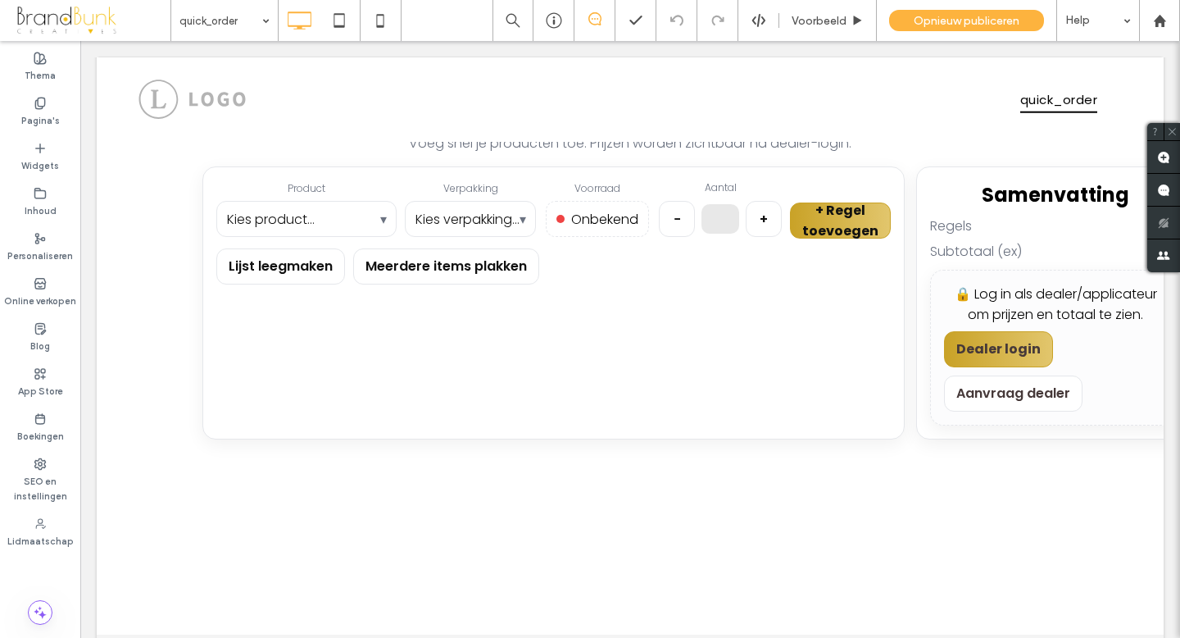
click at [417, 239] on div "**********" at bounding box center [553, 302] width 702 height 273
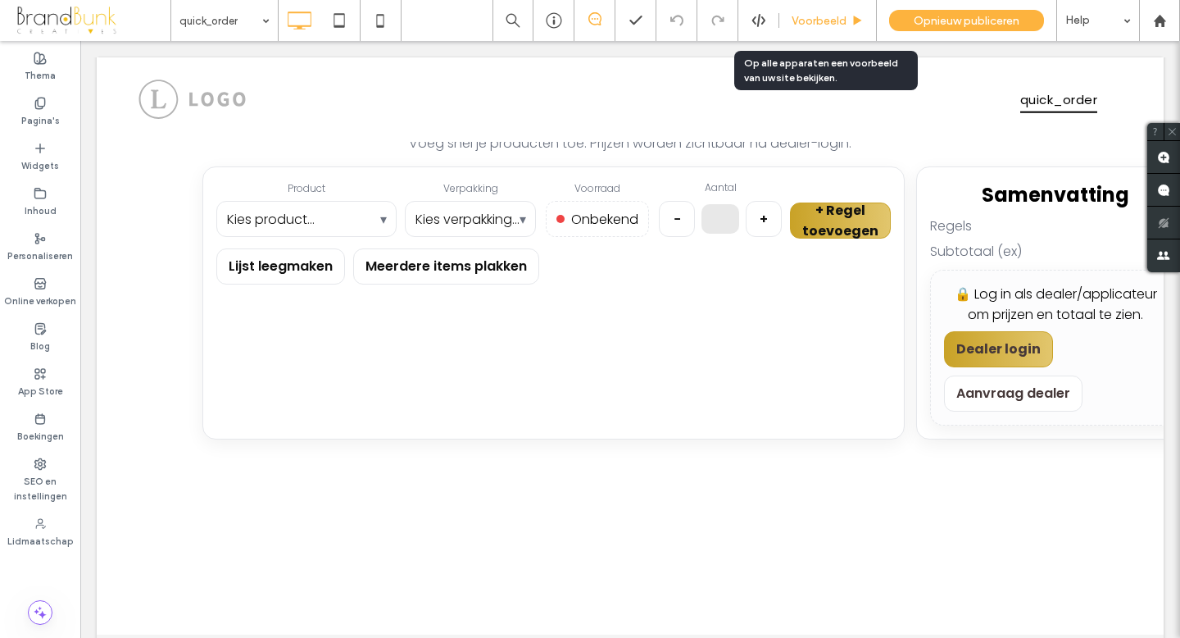
click at [832, 22] on span "Voorbeeld" at bounding box center [819, 21] width 55 height 14
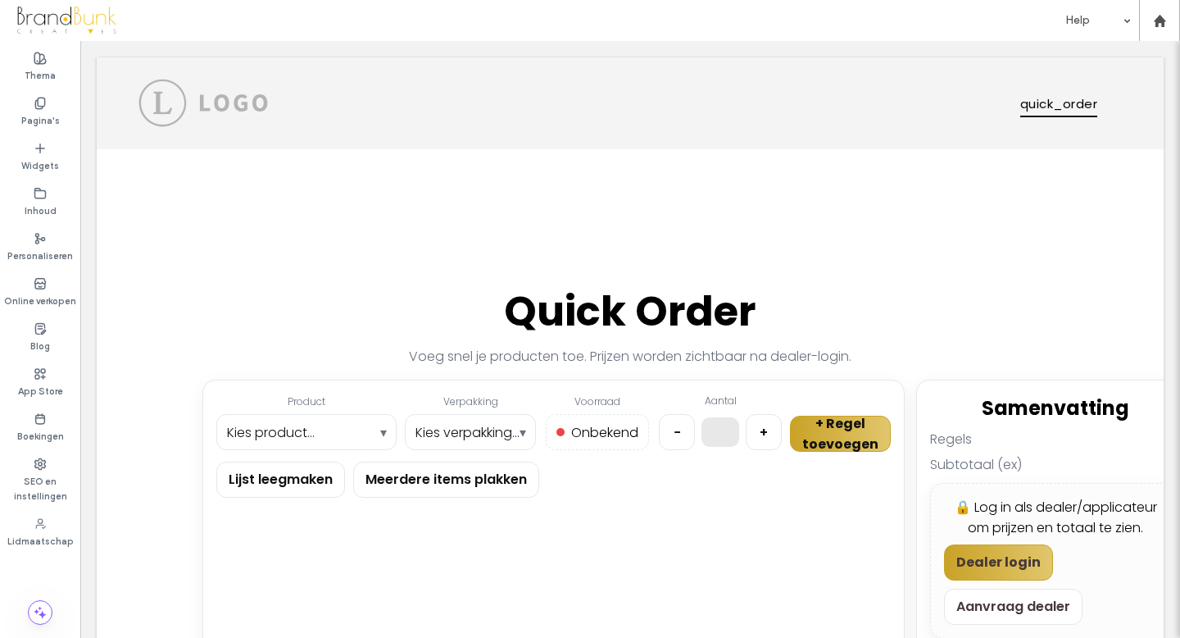
scroll to position [0, 0]
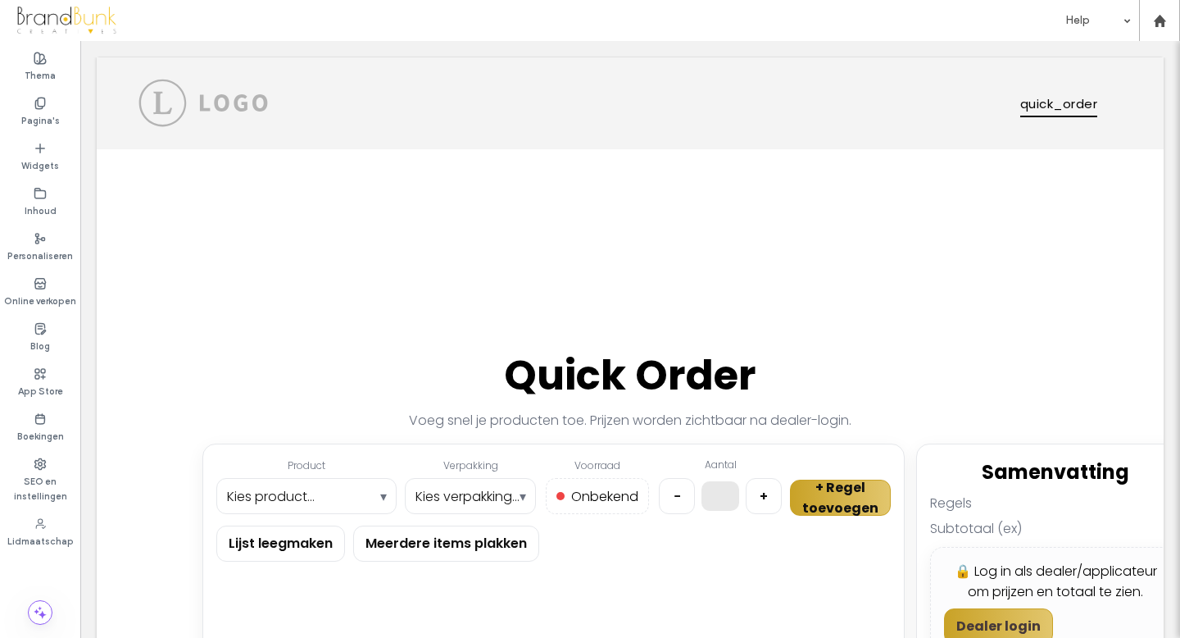
click at [1056, 102] on span "quick_order" at bounding box center [1059, 103] width 77 height 27
click at [46, 110] on label "Pagina's" at bounding box center [40, 119] width 39 height 18
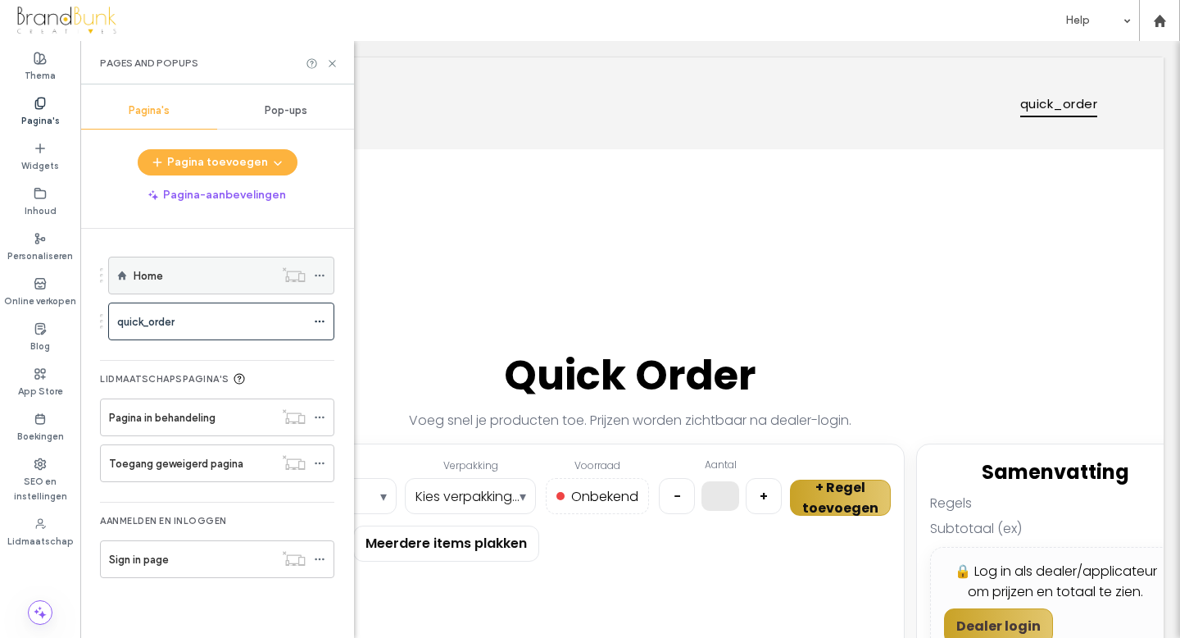
click at [171, 266] on div "Home" at bounding box center [204, 275] width 140 height 36
click at [411, 272] on div at bounding box center [590, 319] width 1180 height 638
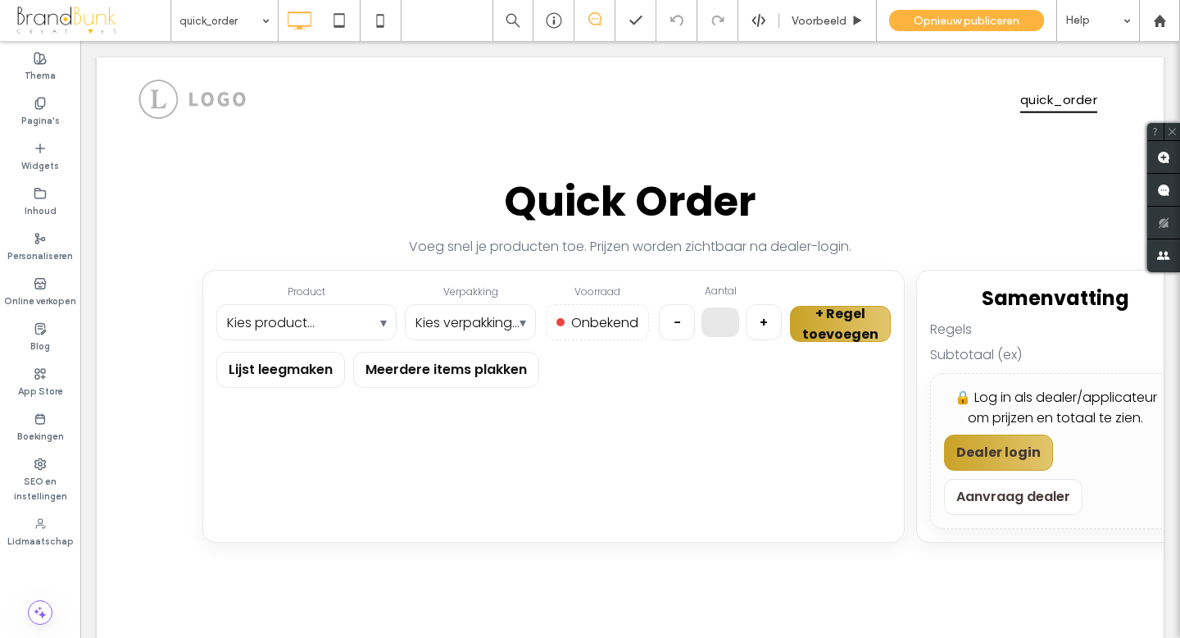
scroll to position [160, 0]
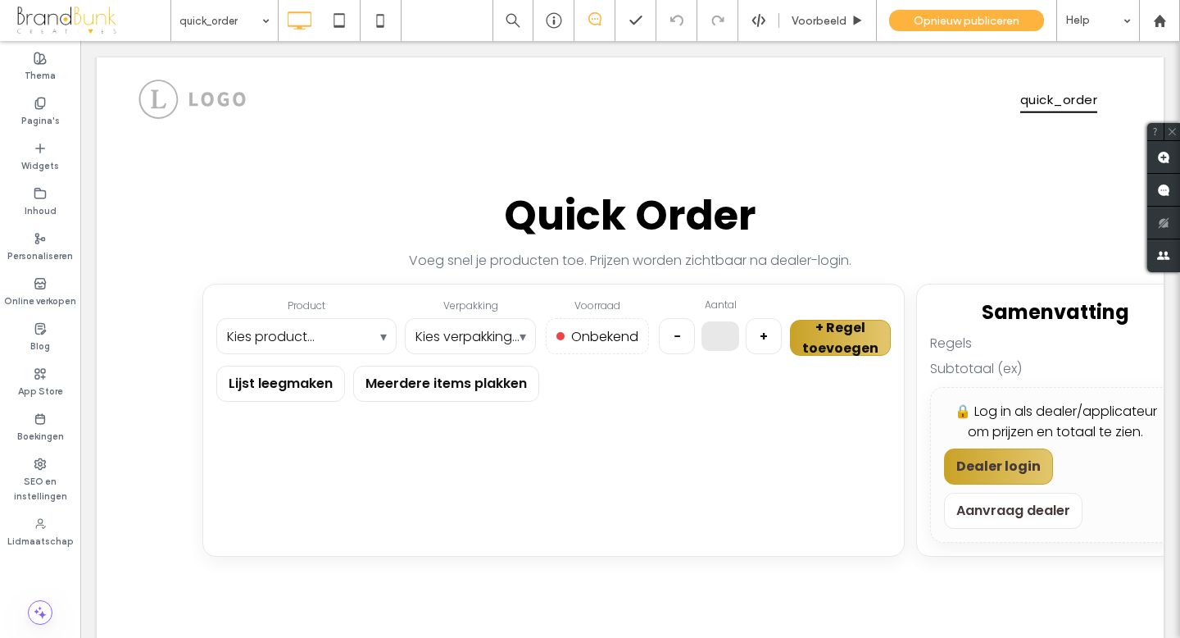
click at [600, 289] on div "**********" at bounding box center [553, 420] width 702 height 273
click at [626, 448] on div "**********" at bounding box center [553, 420] width 702 height 273
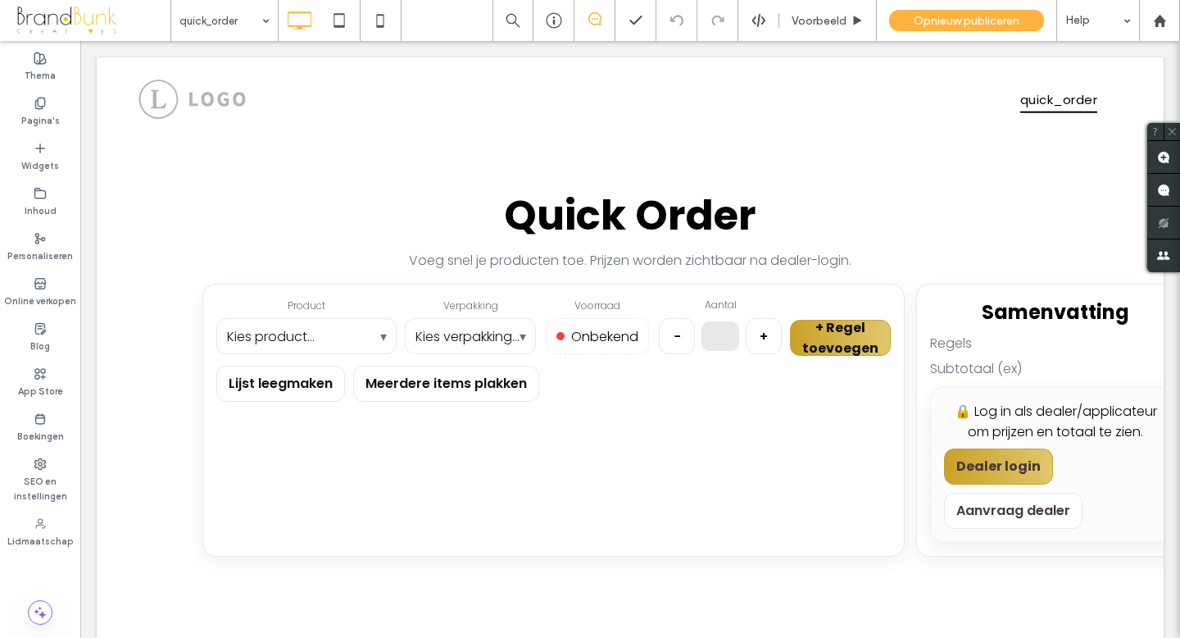
click at [834, 330] on button "+ Regel toevoegen" at bounding box center [840, 338] width 101 height 36
click at [346, 330] on select "**********" at bounding box center [306, 336] width 180 height 33
select select "****"
click at [216, 320] on select "**********" at bounding box center [306, 336] width 180 height 33
click at [476, 339] on select "***** **** *****" at bounding box center [470, 336] width 131 height 33
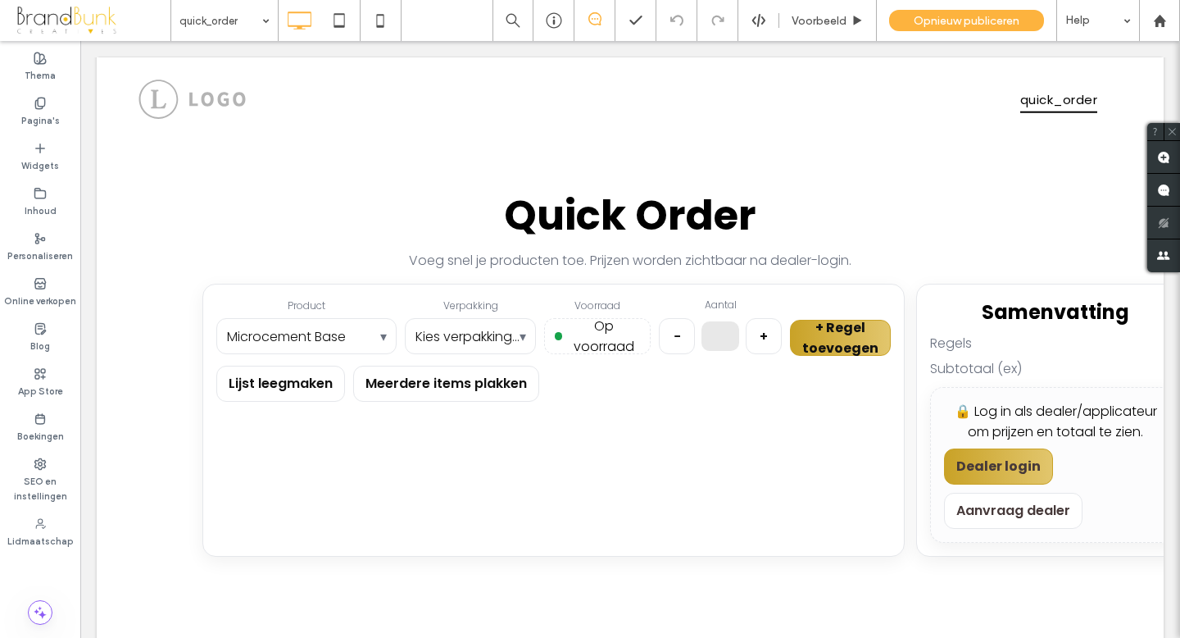
select select "*"
click at [405, 320] on select "***** **** *****" at bounding box center [470, 336] width 131 height 33
click at [766, 334] on button "+" at bounding box center [764, 336] width 36 height 36
type input "*"
click at [824, 334] on button "+ Regel toevoegen" at bounding box center [840, 338] width 101 height 36
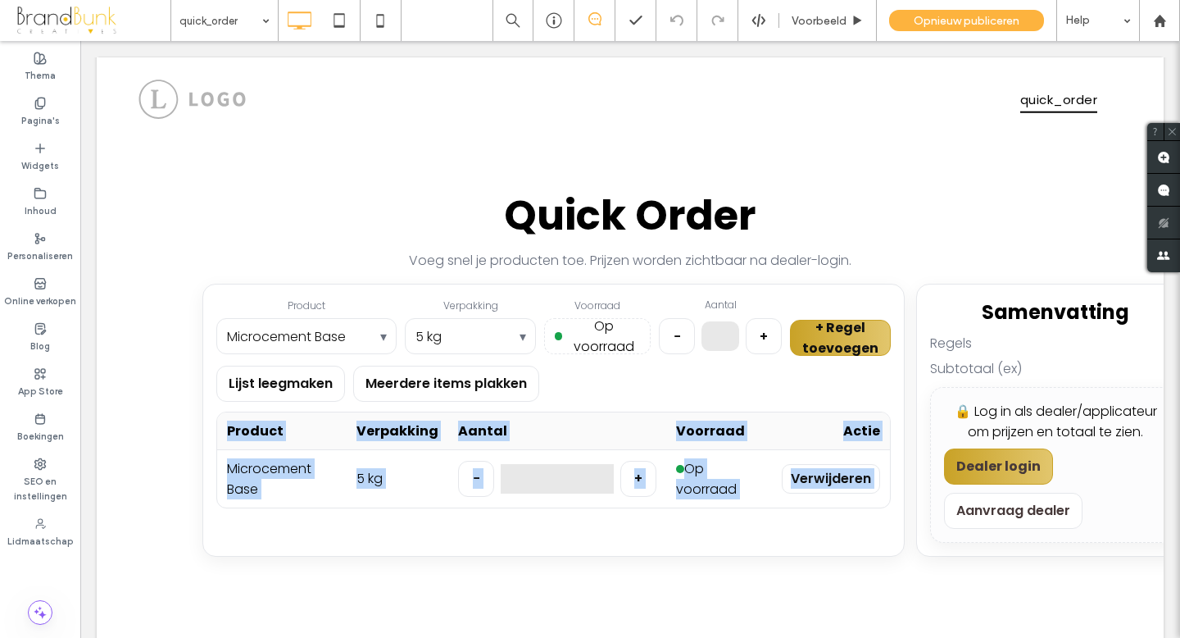
click at [761, 384] on div "Lijst leegmaken Meerdere items plakken" at bounding box center [553, 384] width 675 height 36
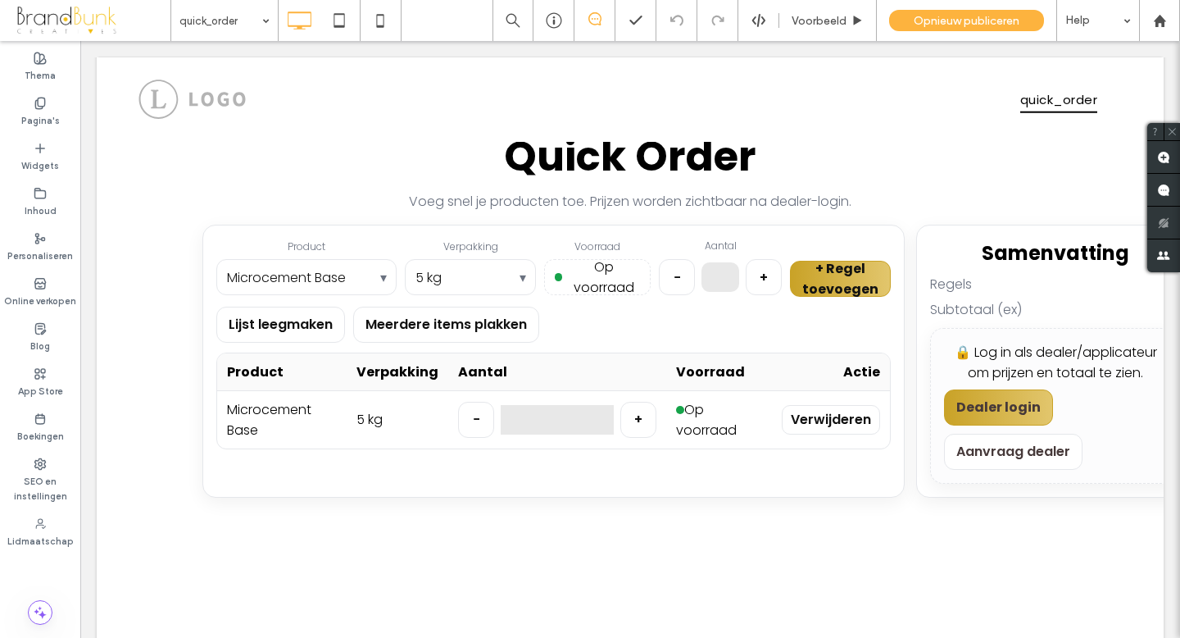
scroll to position [222, 0]
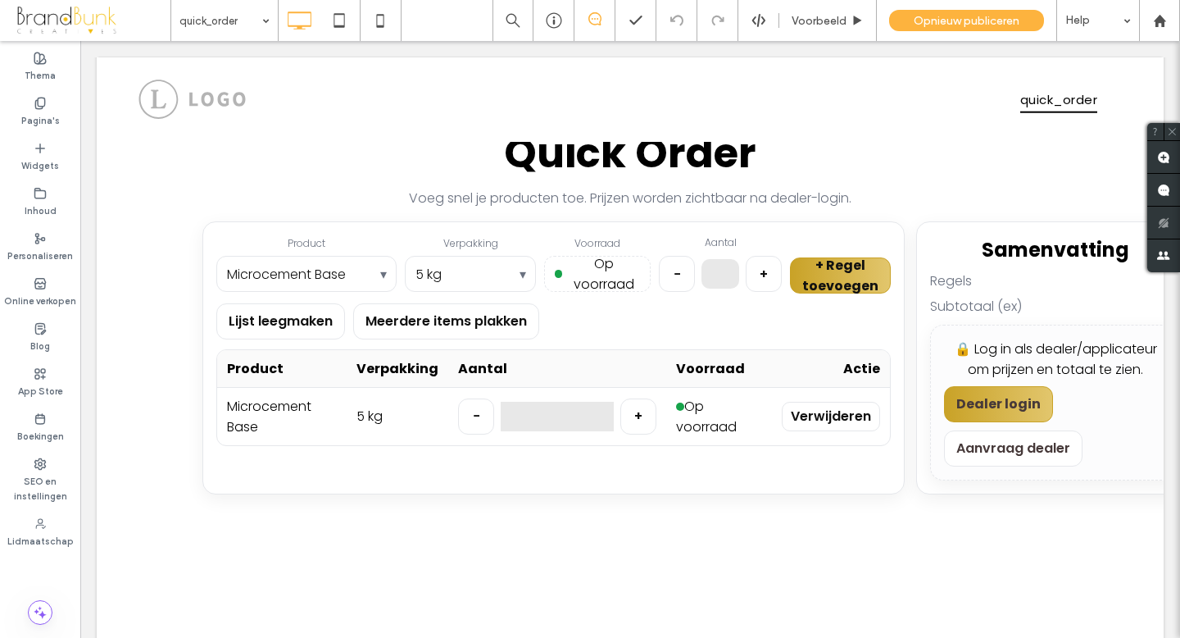
click at [384, 275] on select "**********" at bounding box center [306, 274] width 180 height 33
select select "**********"
click at [216, 258] on select "**********" at bounding box center [306, 274] width 180 height 33
click at [521, 274] on select "***** *****" at bounding box center [470, 274] width 131 height 33
select select "**"
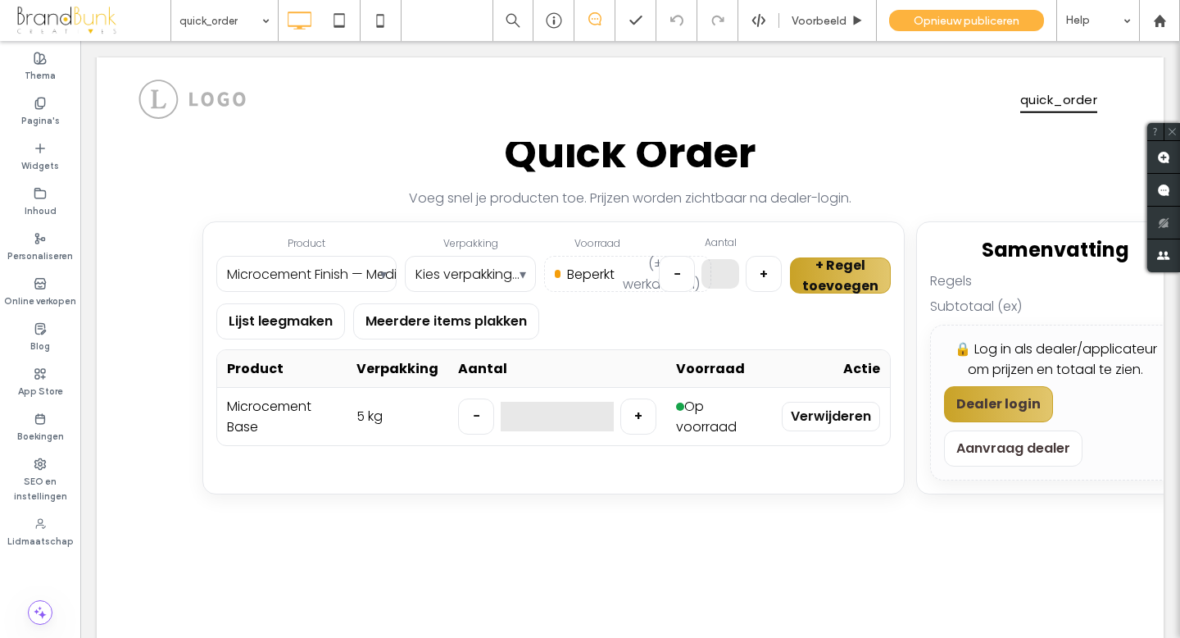
click at [405, 258] on select "***** *****" at bounding box center [470, 274] width 131 height 33
click at [712, 322] on div "Lijst leegmaken Meerdere items plakken" at bounding box center [553, 321] width 675 height 36
click at [823, 276] on button "+ Regel toevoegen" at bounding box center [840, 275] width 101 height 36
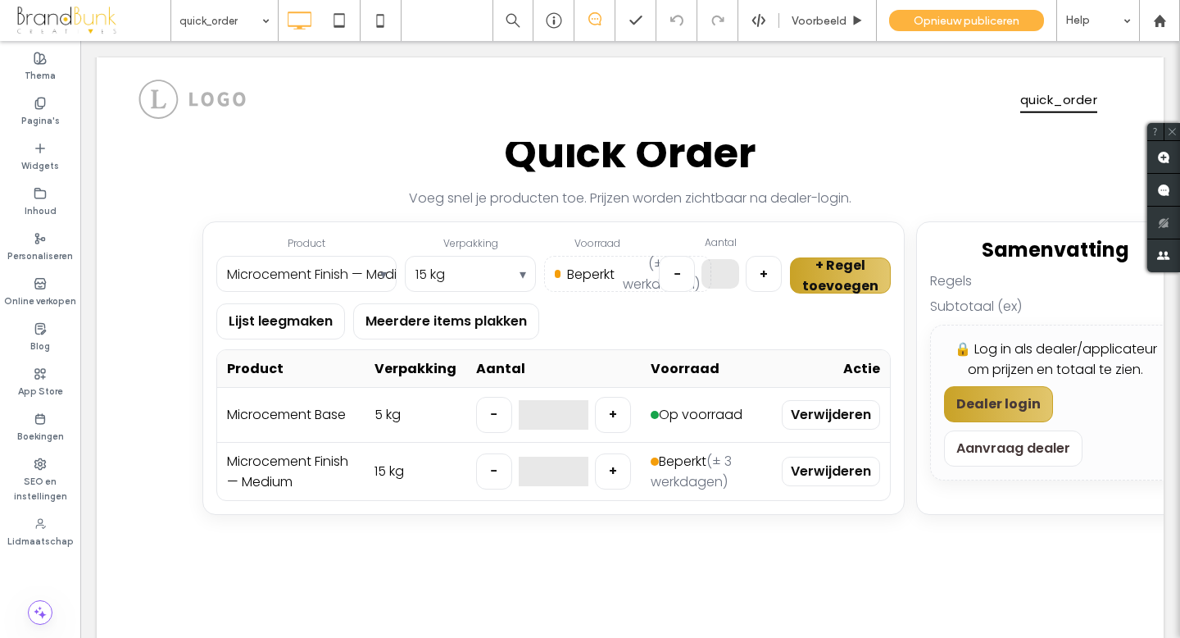
click at [833, 273] on button "+ Regel toevoegen" at bounding box center [840, 275] width 101 height 36
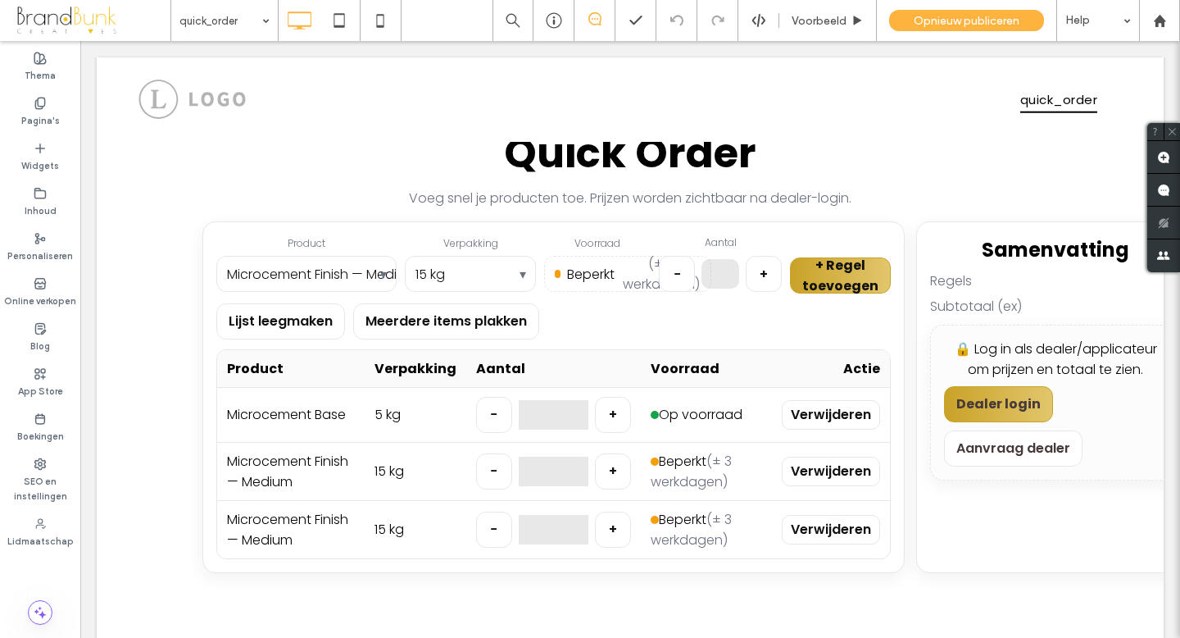
click at [994, 398] on link "Dealer login" at bounding box center [998, 404] width 109 height 36
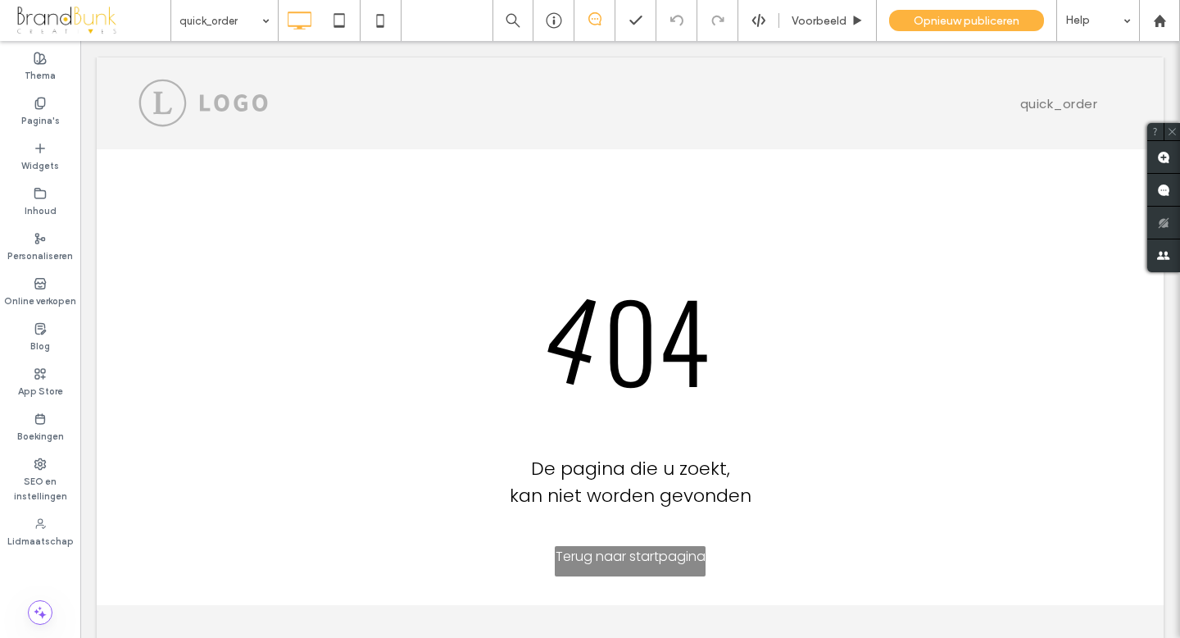
scroll to position [0, 0]
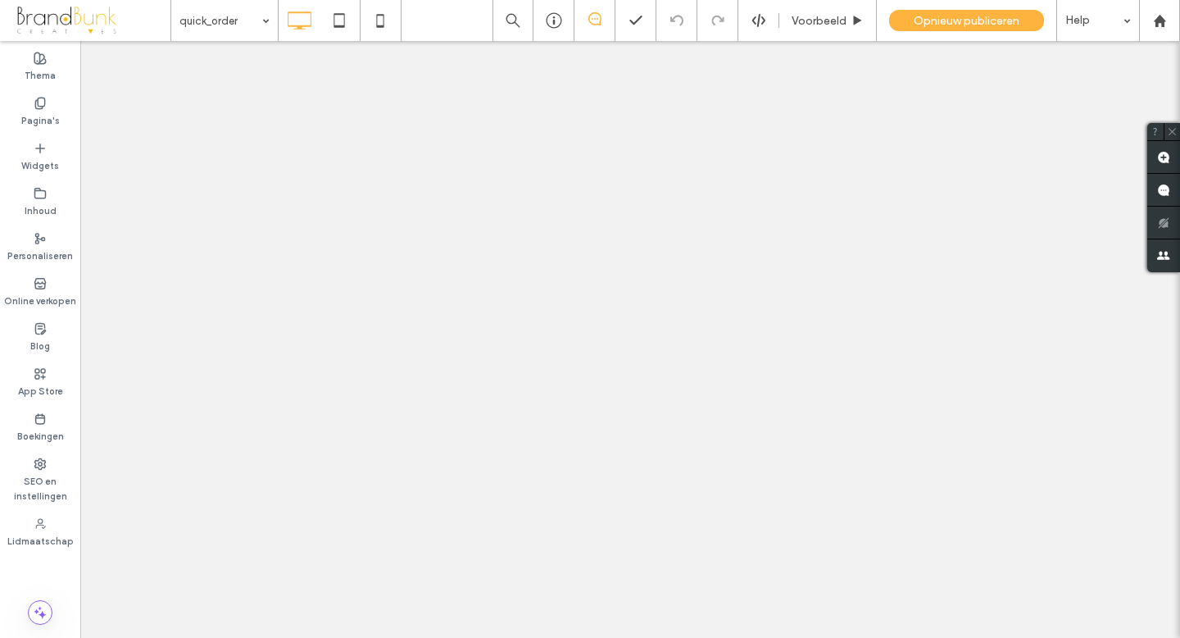
select select "**********"
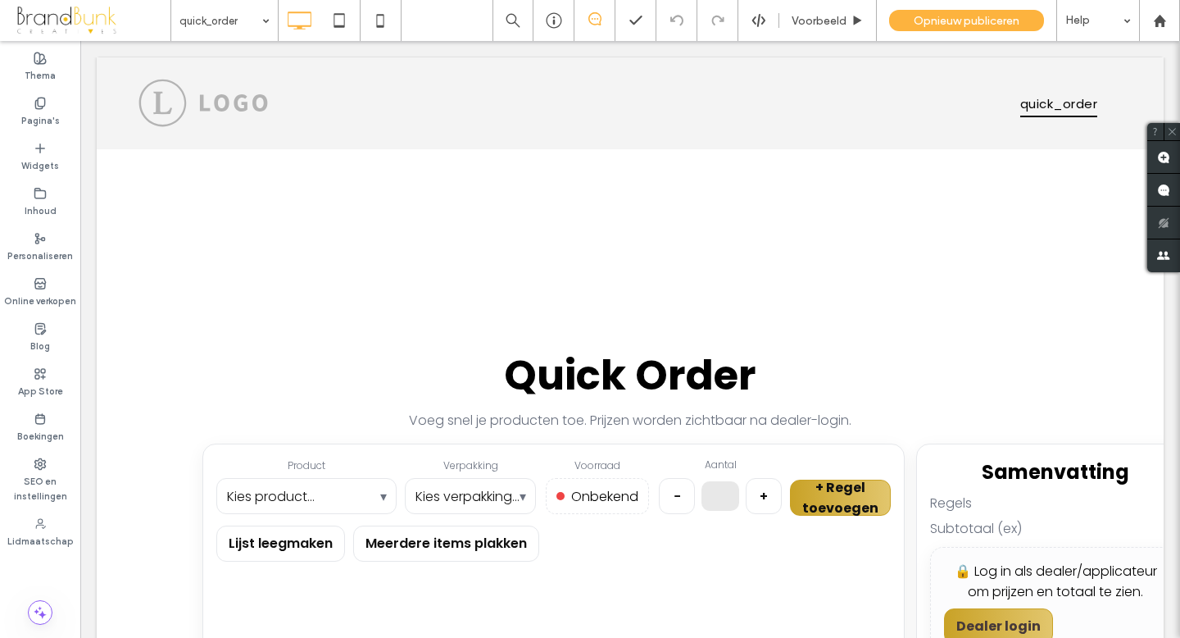
scroll to position [222, 0]
